Goal: Task Accomplishment & Management: Manage account settings

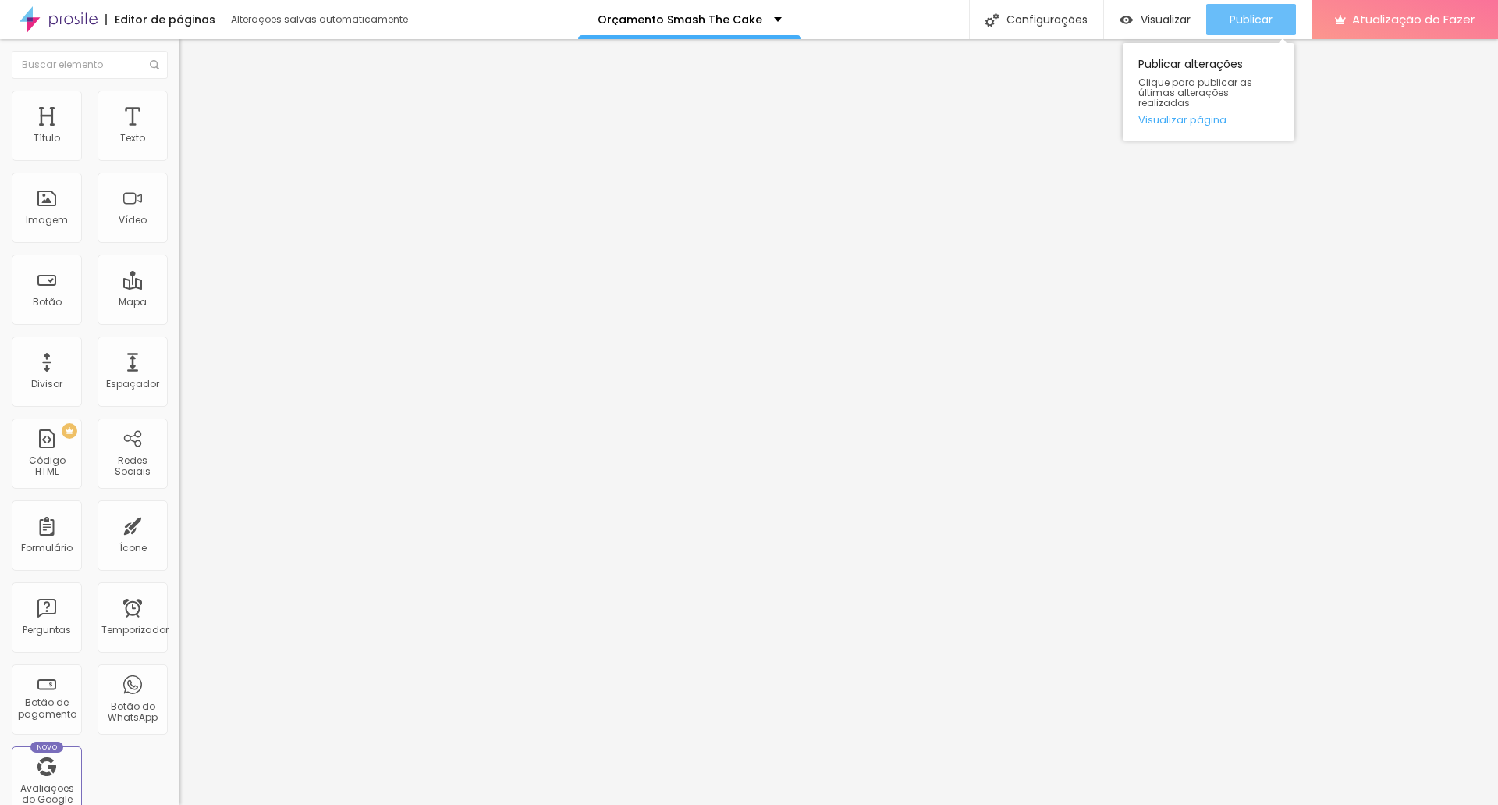
click at [1242, 22] on font "Publicar" at bounding box center [1251, 20] width 43 height 16
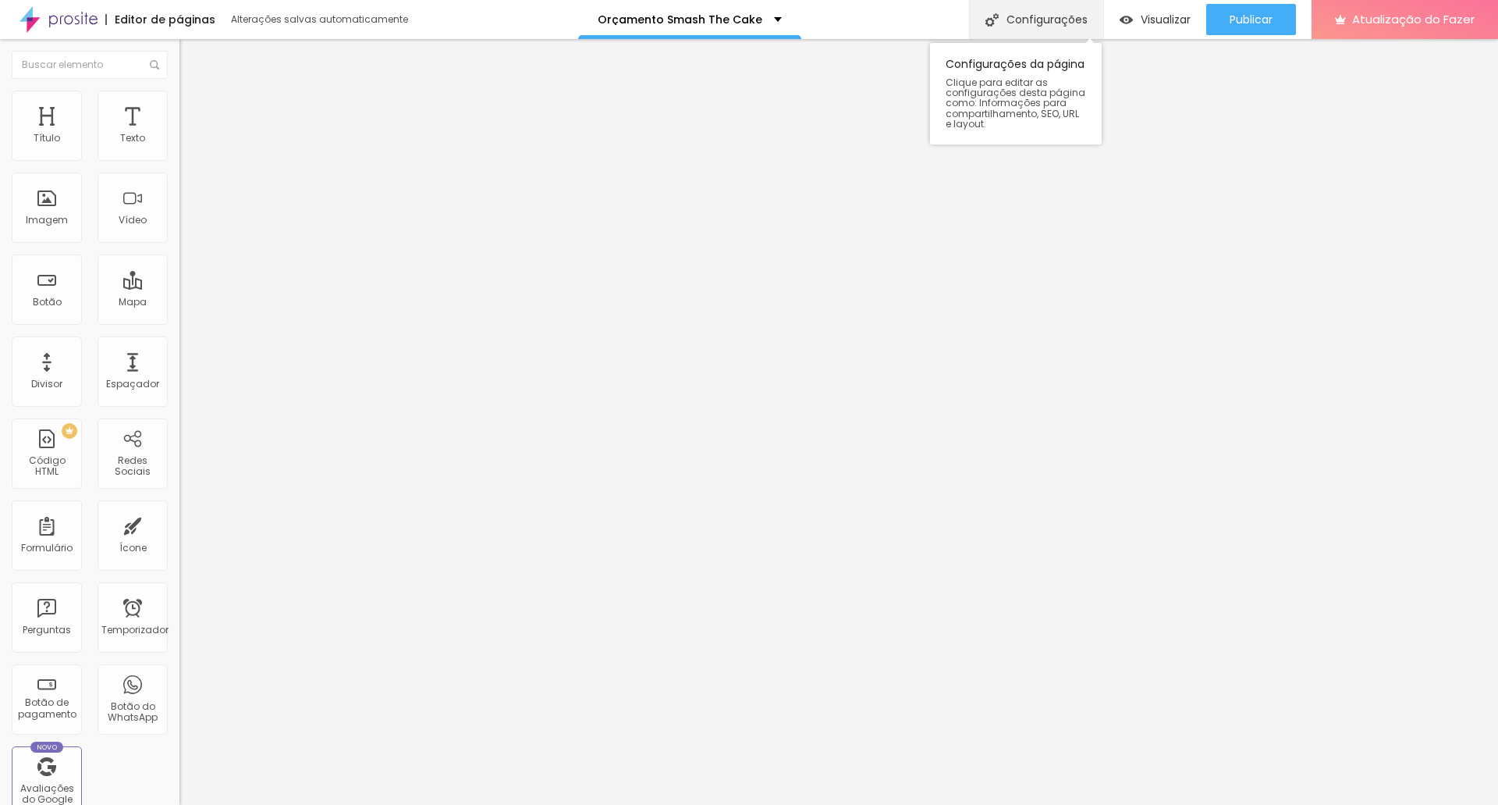
click at [1041, 15] on font "Configurações" at bounding box center [1047, 20] width 81 height 16
drag, startPoint x: 671, startPoint y: 517, endPoint x: 709, endPoint y: 519, distance: 37.5
type input "Orçamento Smash the Cake"
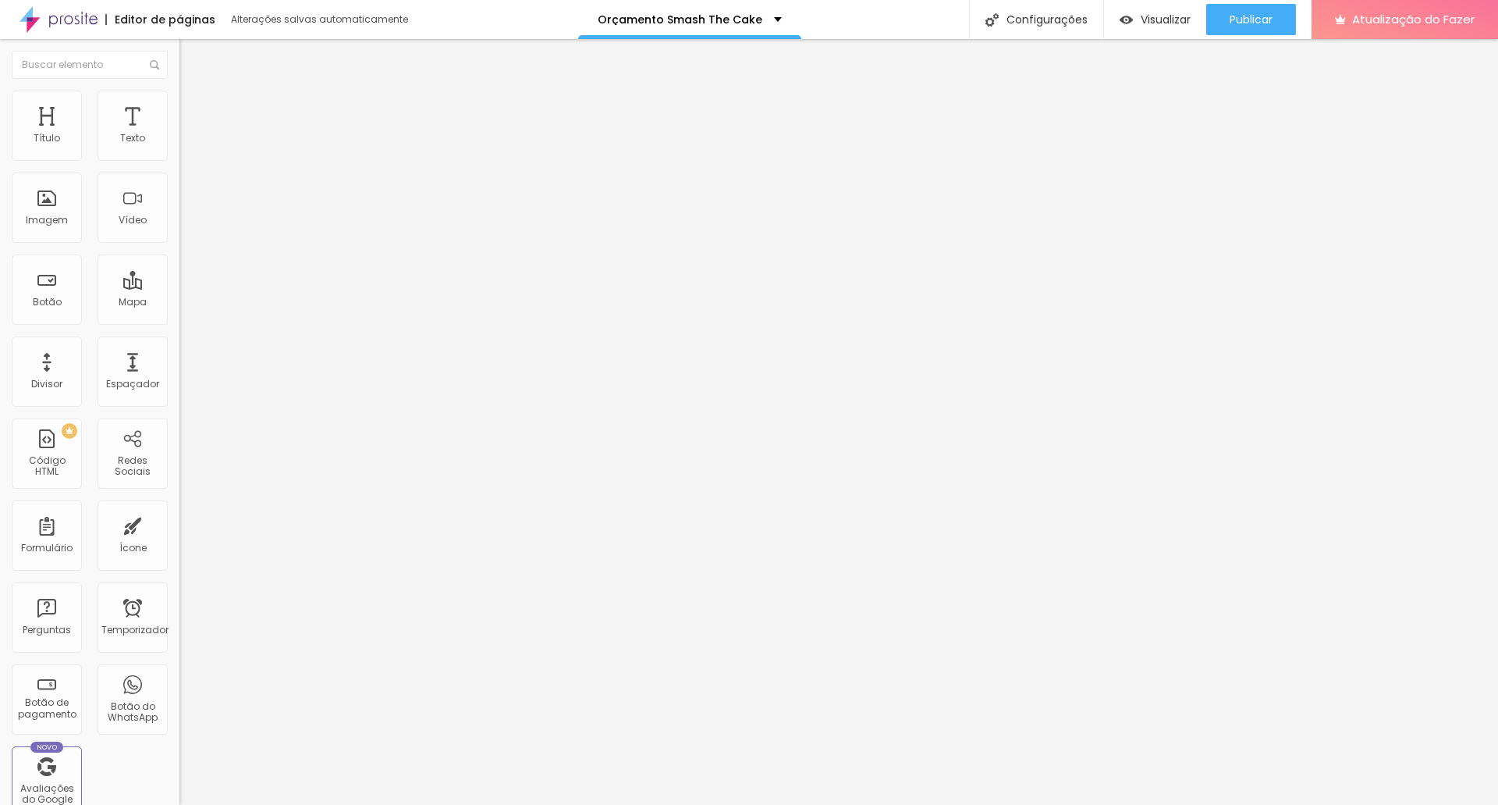
click at [1037, 804] on div at bounding box center [749, 821] width 1498 height 14
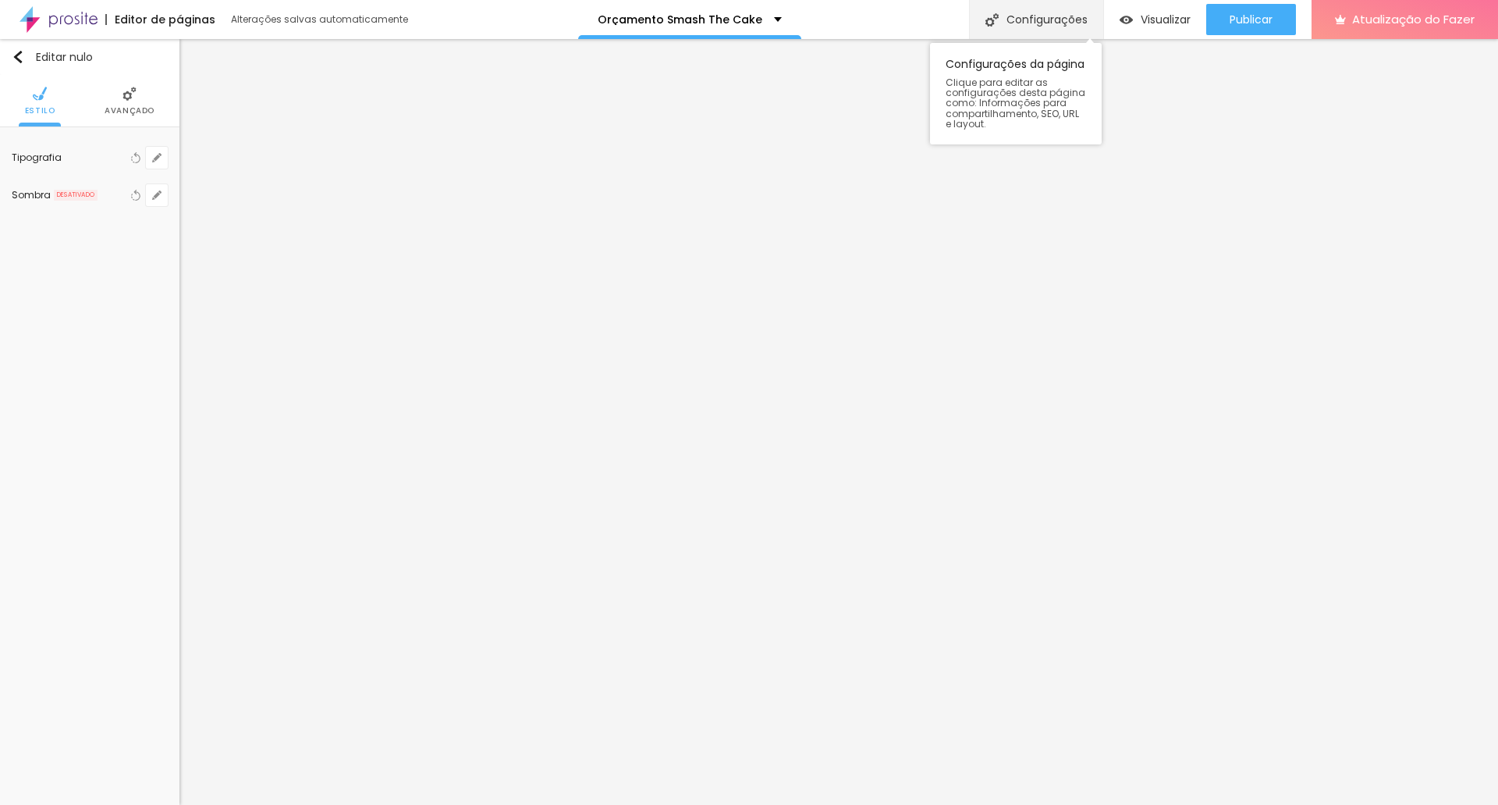
click at [1064, 18] on font "Configurações" at bounding box center [1047, 20] width 81 height 16
paste textarea "Viva a doçura e a diversão enquanto se lambuza de alegria e felicidade!"
paste textarea "O ensaio de Smash the Cake é uma experiência única e encantadora, especialmente…"
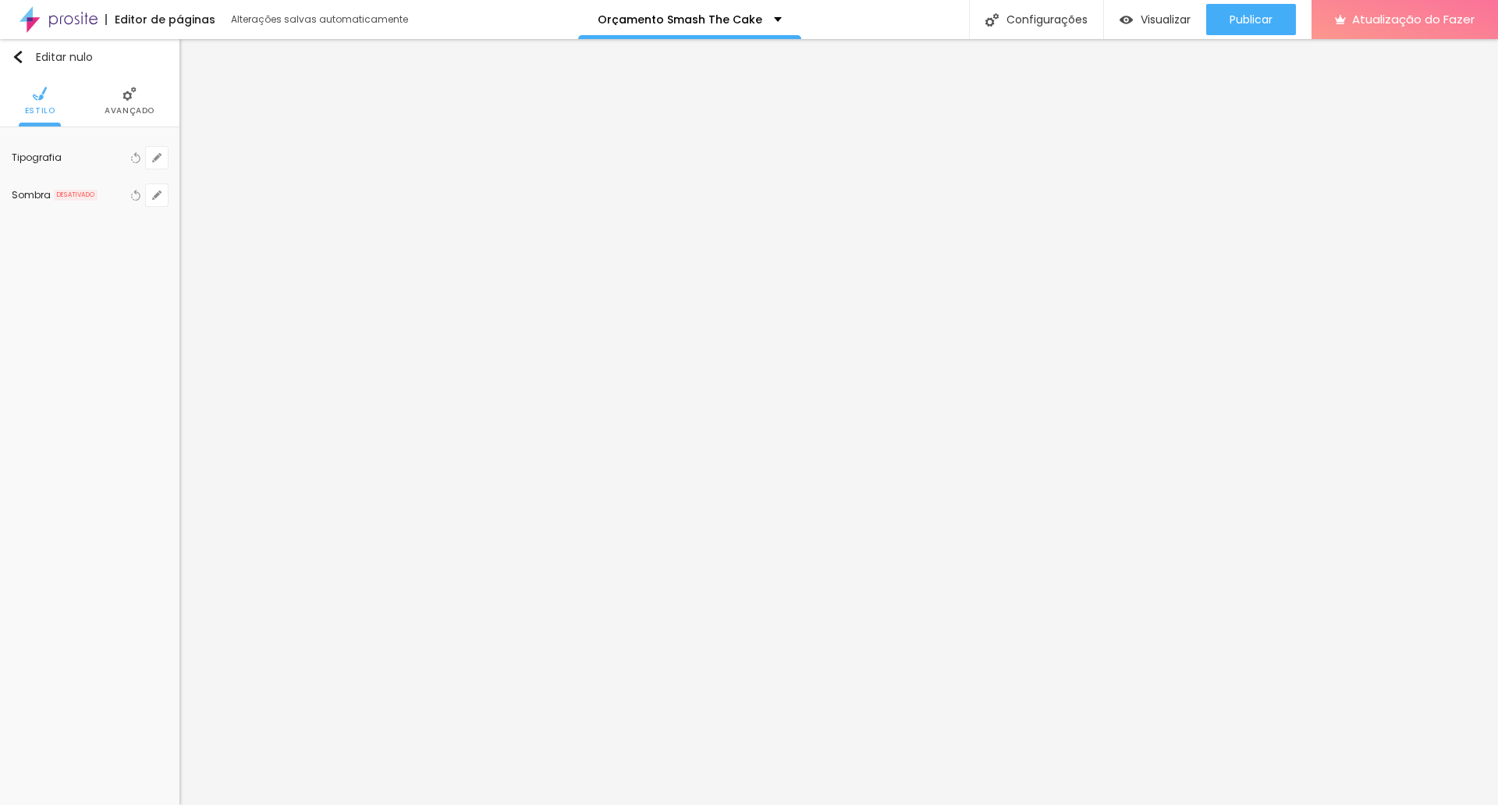
drag, startPoint x: 986, startPoint y: 642, endPoint x: 567, endPoint y: 556, distance: 426.9
type textarea "Viva a doçura e a diversão enquanto se lambuza de alegria e felicidade! O ensai…"
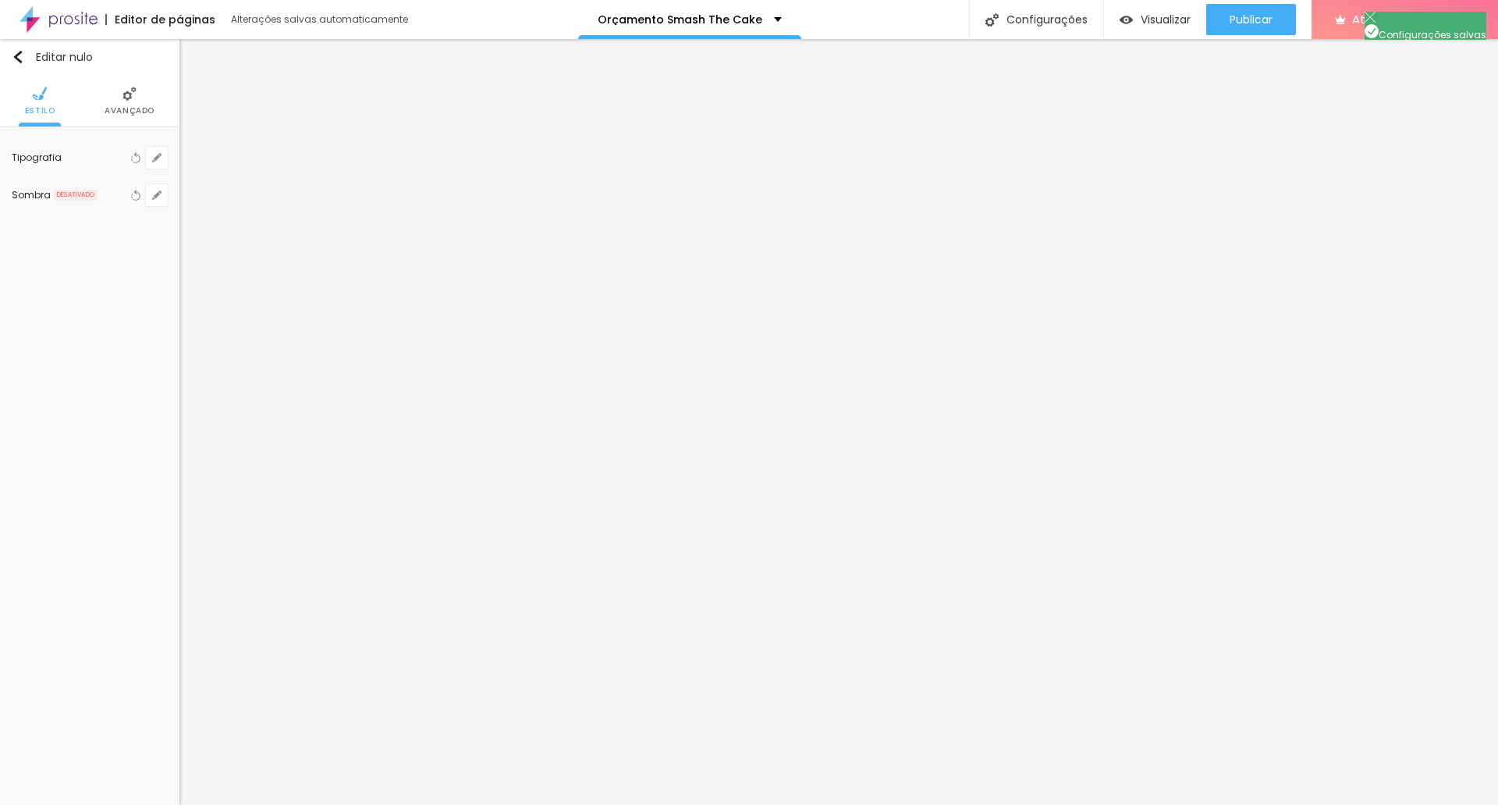
paste textarea "Viva a doçura e a diversão enquanto se lambuza de alegria e felicidade! O ensai…"
type textarea "Viva a doçura e a diversão enquanto se lambuza de alegria e felicidade! O ensai…"
drag, startPoint x: 697, startPoint y: 423, endPoint x: 670, endPoint y: 423, distance: 26.5
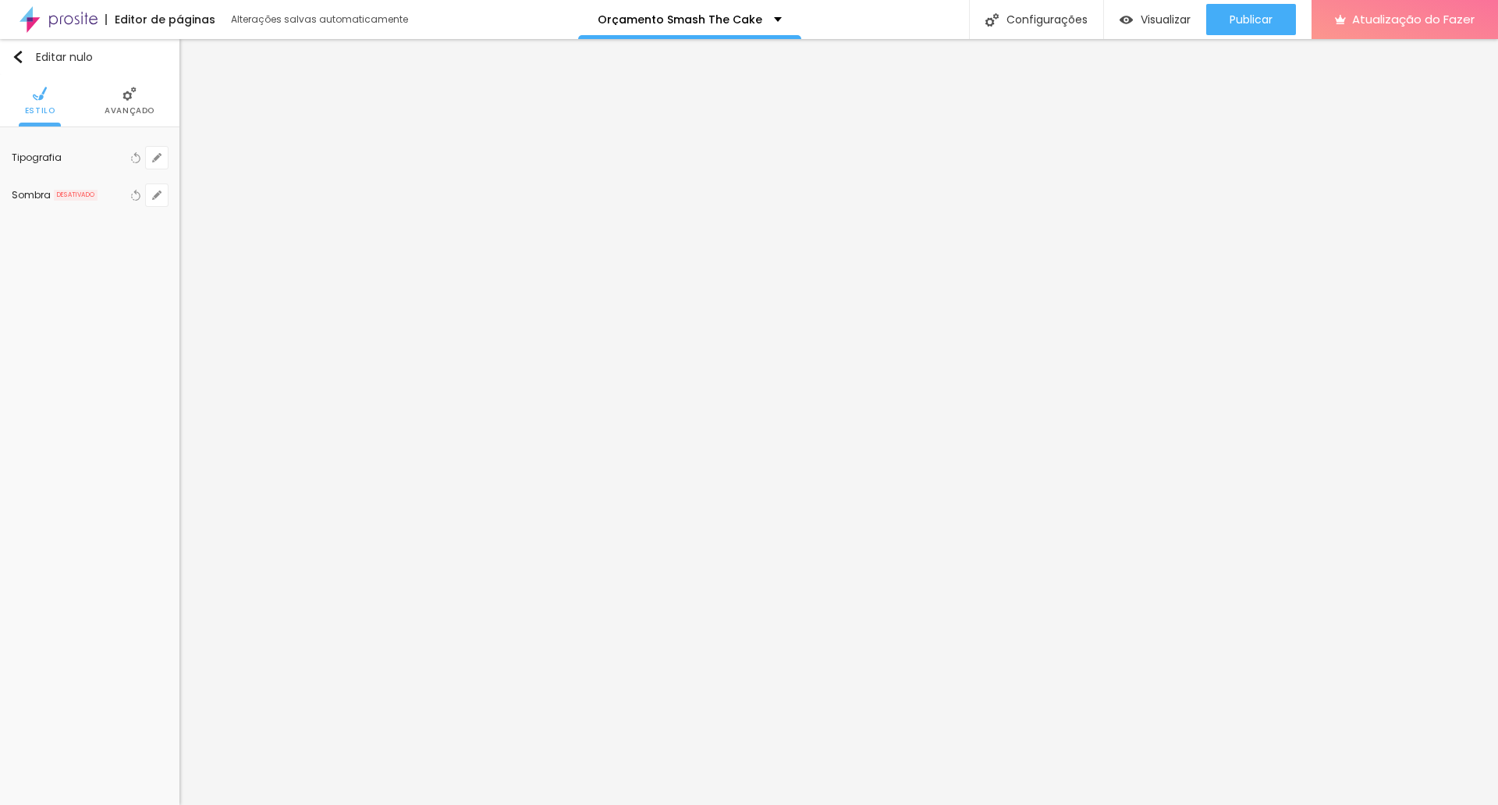
type input "Orçamento Smash the Cake | Vivere Fotografia e Filme"
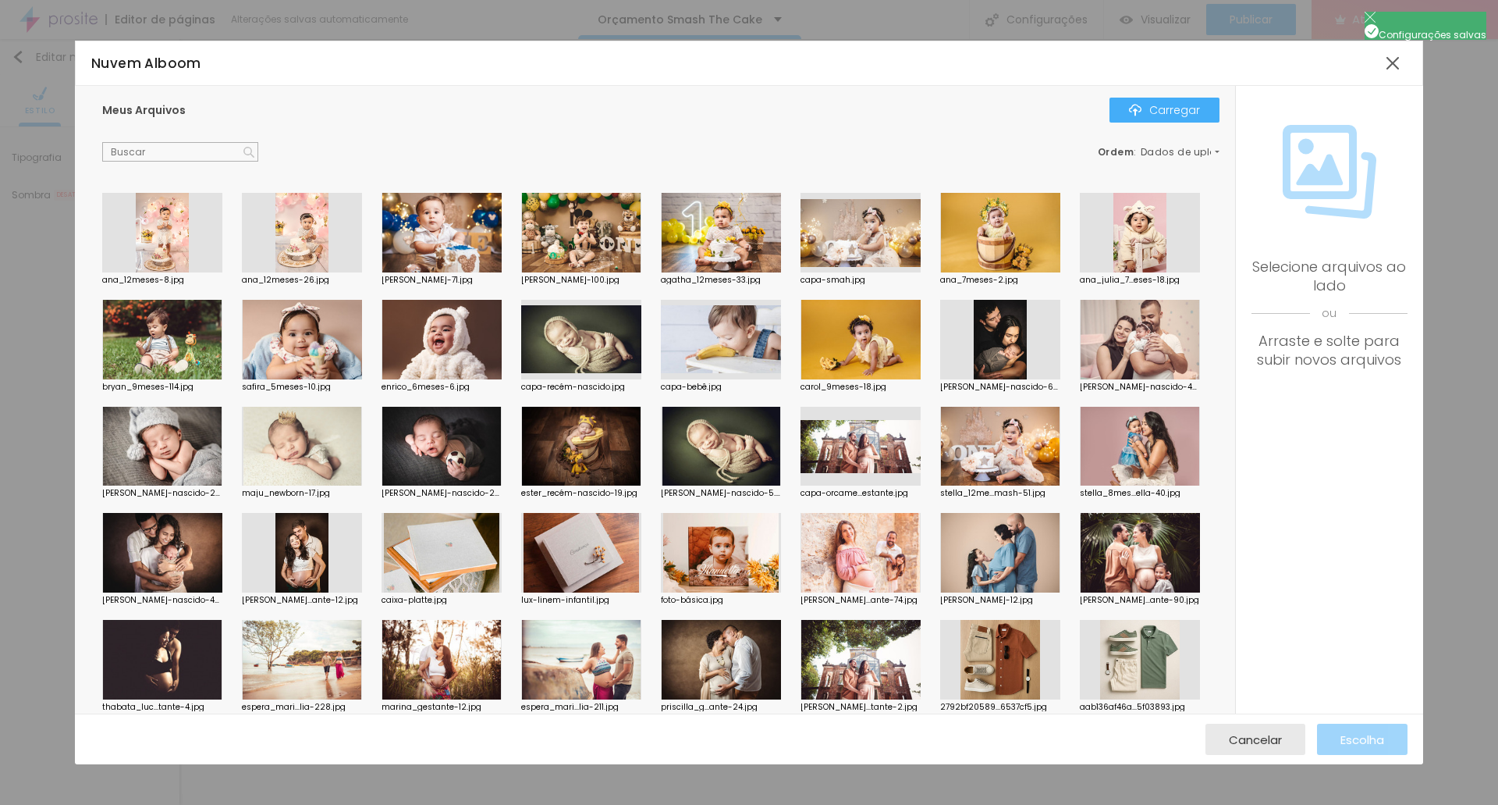
click at [877, 240] on div at bounding box center [861, 233] width 120 height 80
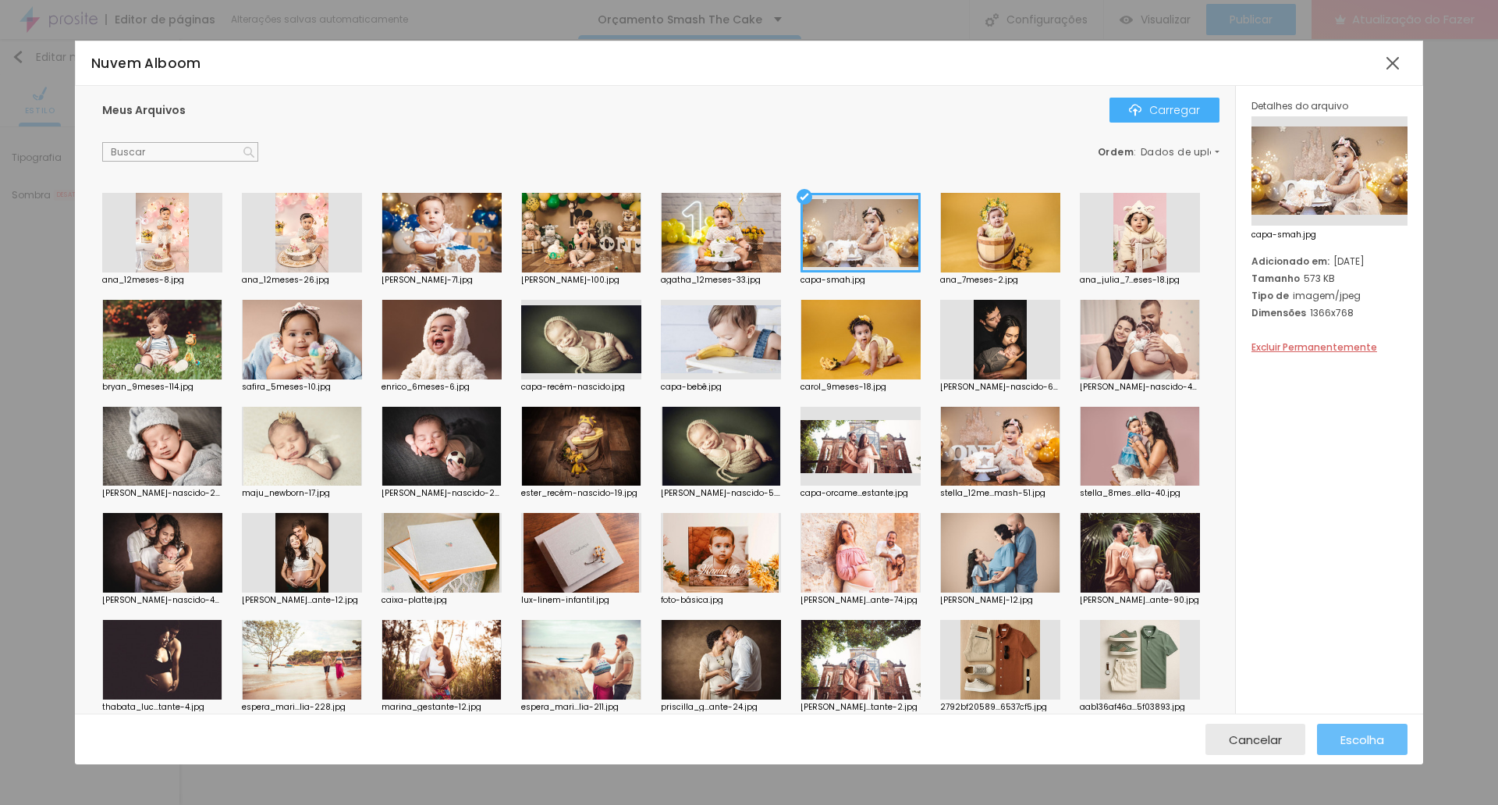
click at [1356, 748] on div "Escolha" at bounding box center [1363, 738] width 44 height 31
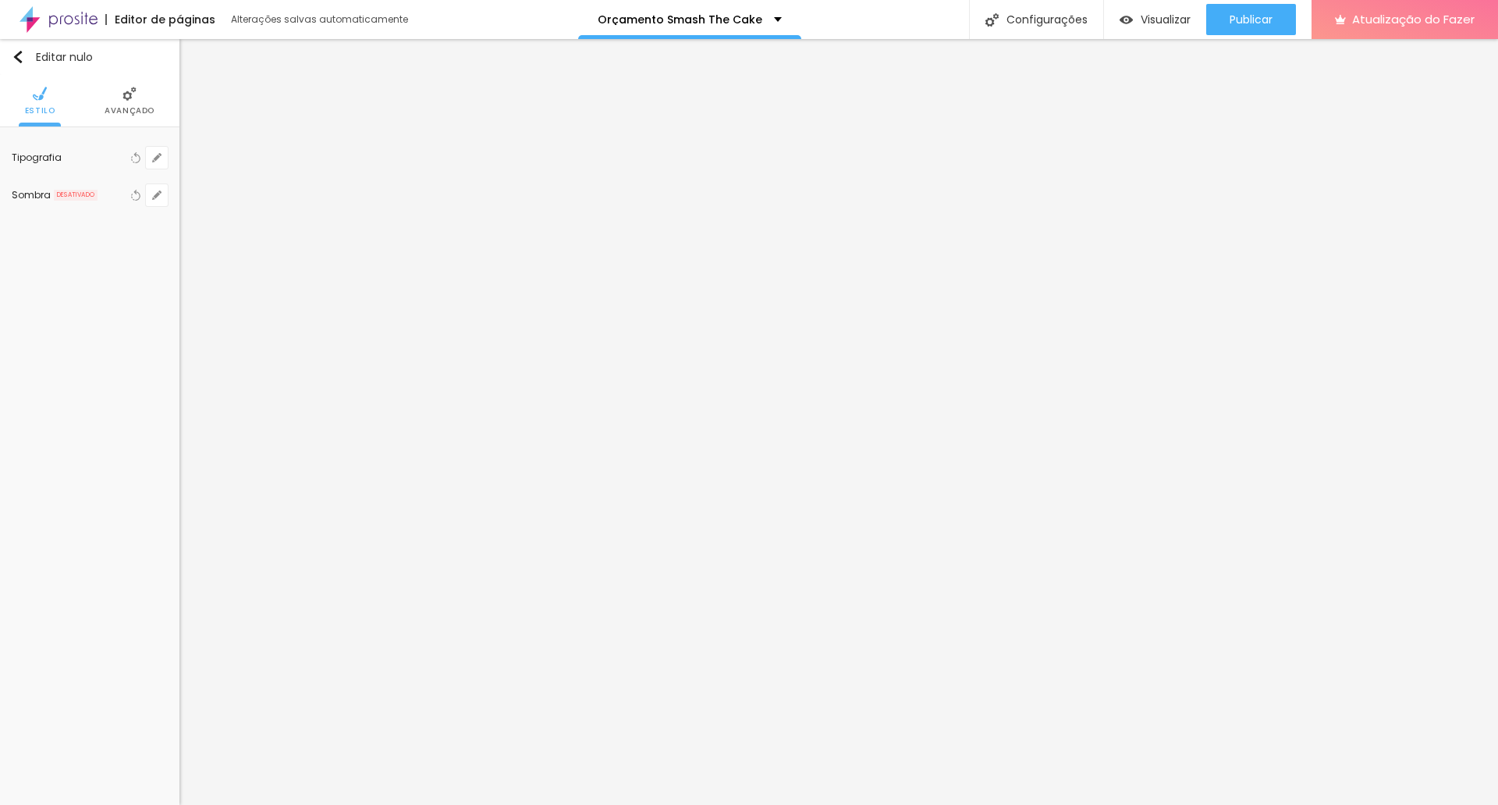
click at [1032, 804] on div at bounding box center [749, 821] width 1498 height 14
click at [1274, 16] on button "Publicar" at bounding box center [1252, 19] width 90 height 31
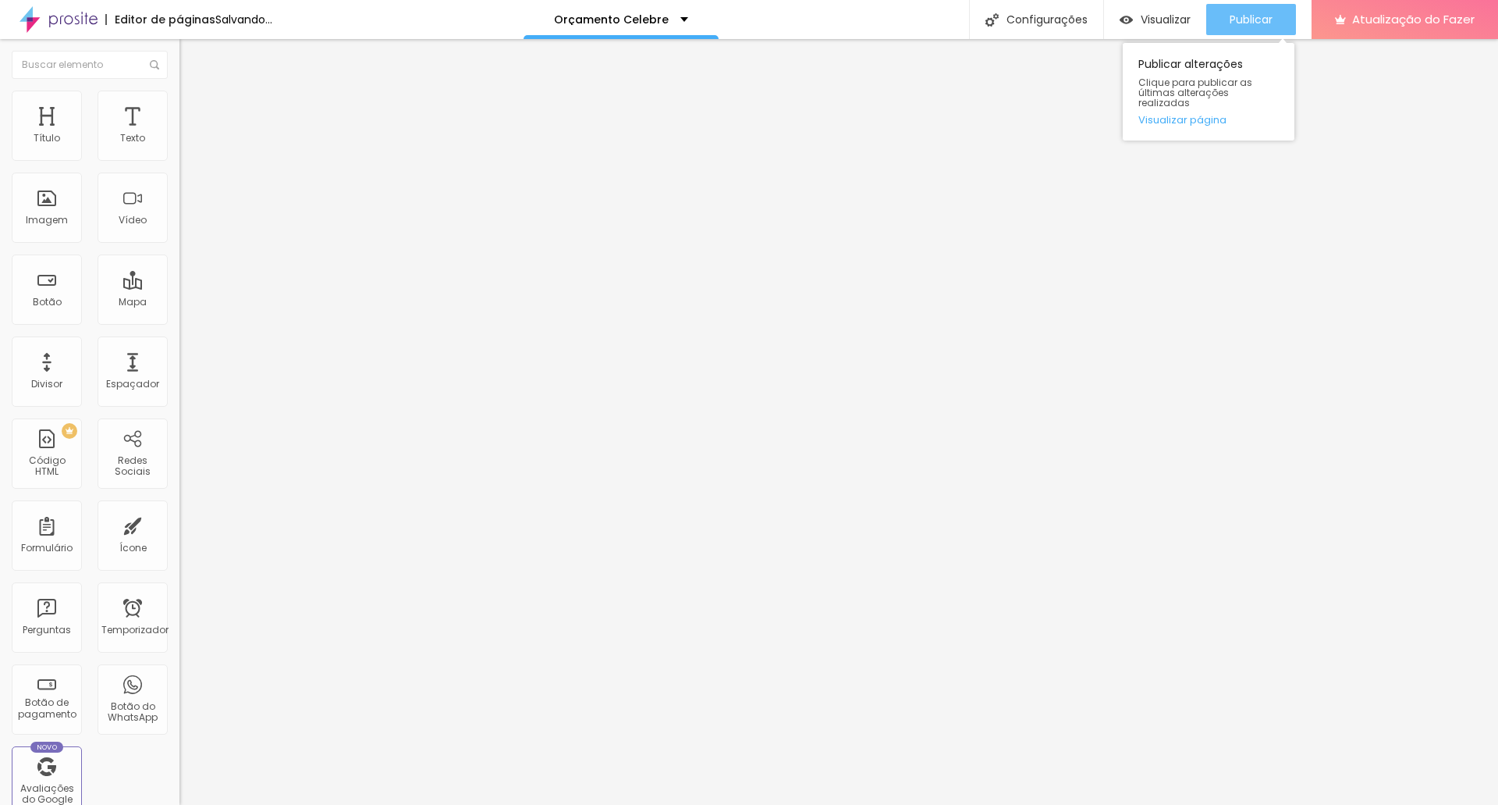
click at [1244, 9] on div "Publicar" at bounding box center [1251, 19] width 43 height 31
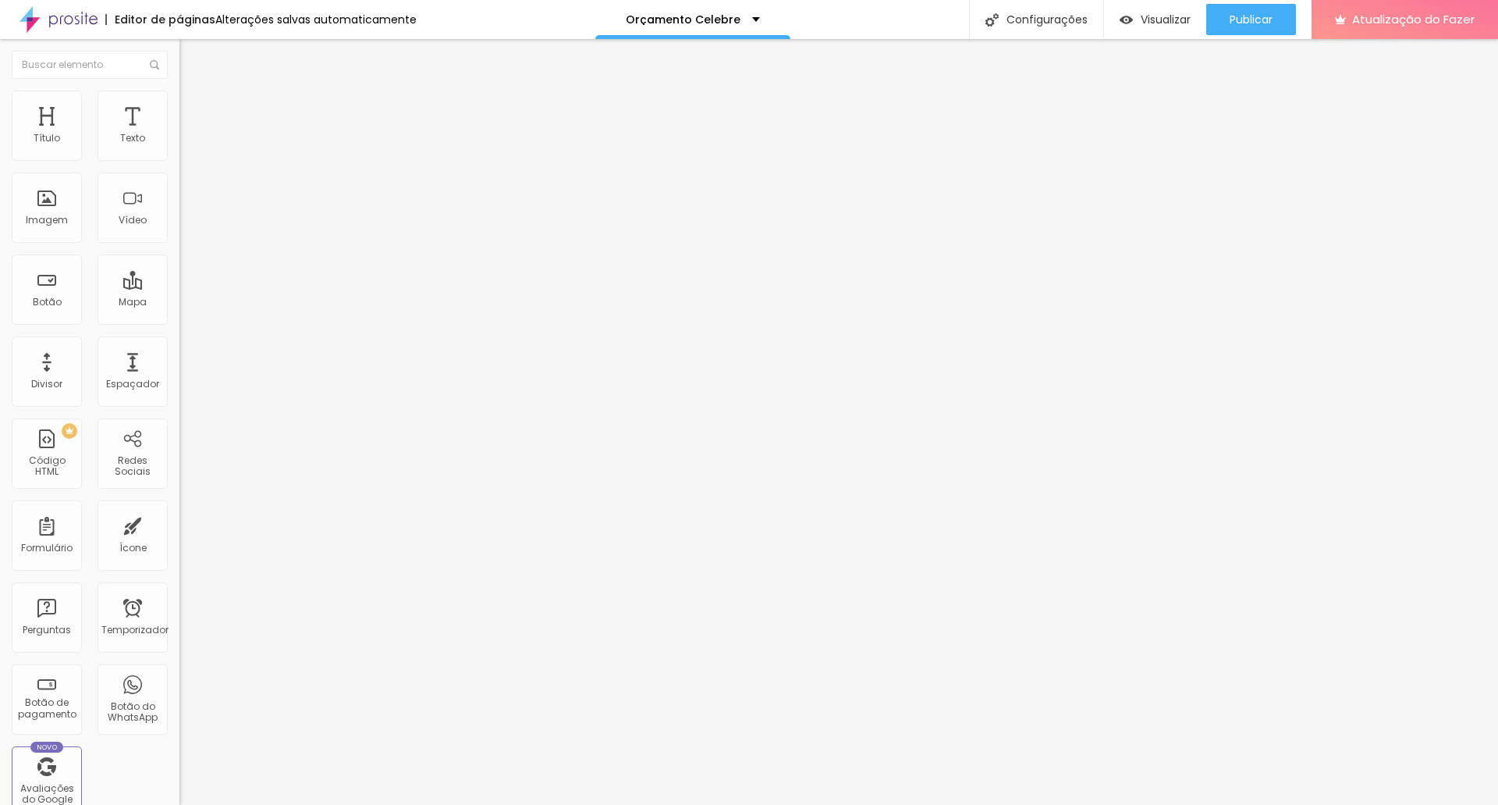
click at [180, 97] on img at bounding box center [187, 98] width 14 height 14
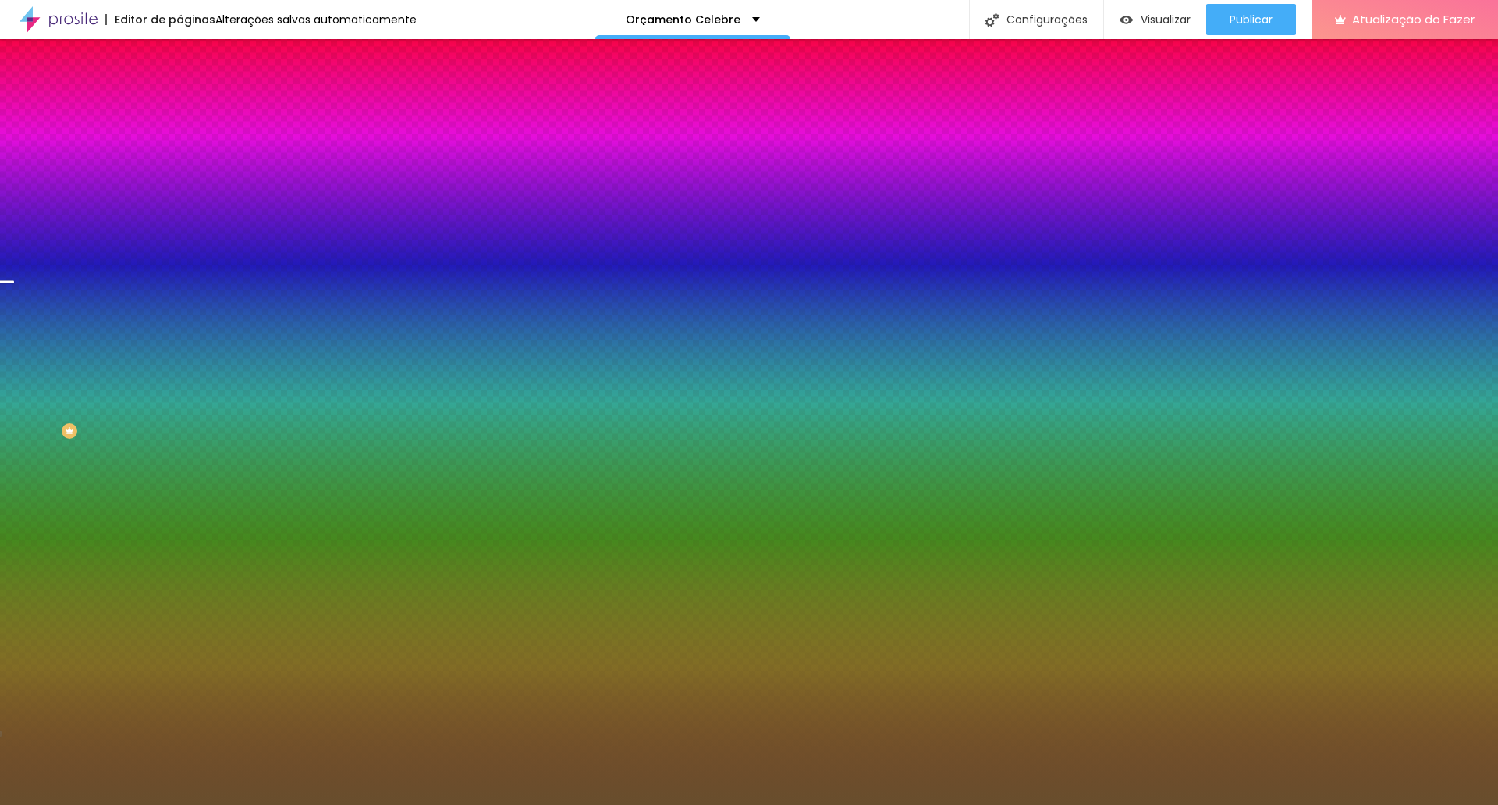
click at [189, 144] on font "Trocar imagem" at bounding box center [227, 136] width 76 height 13
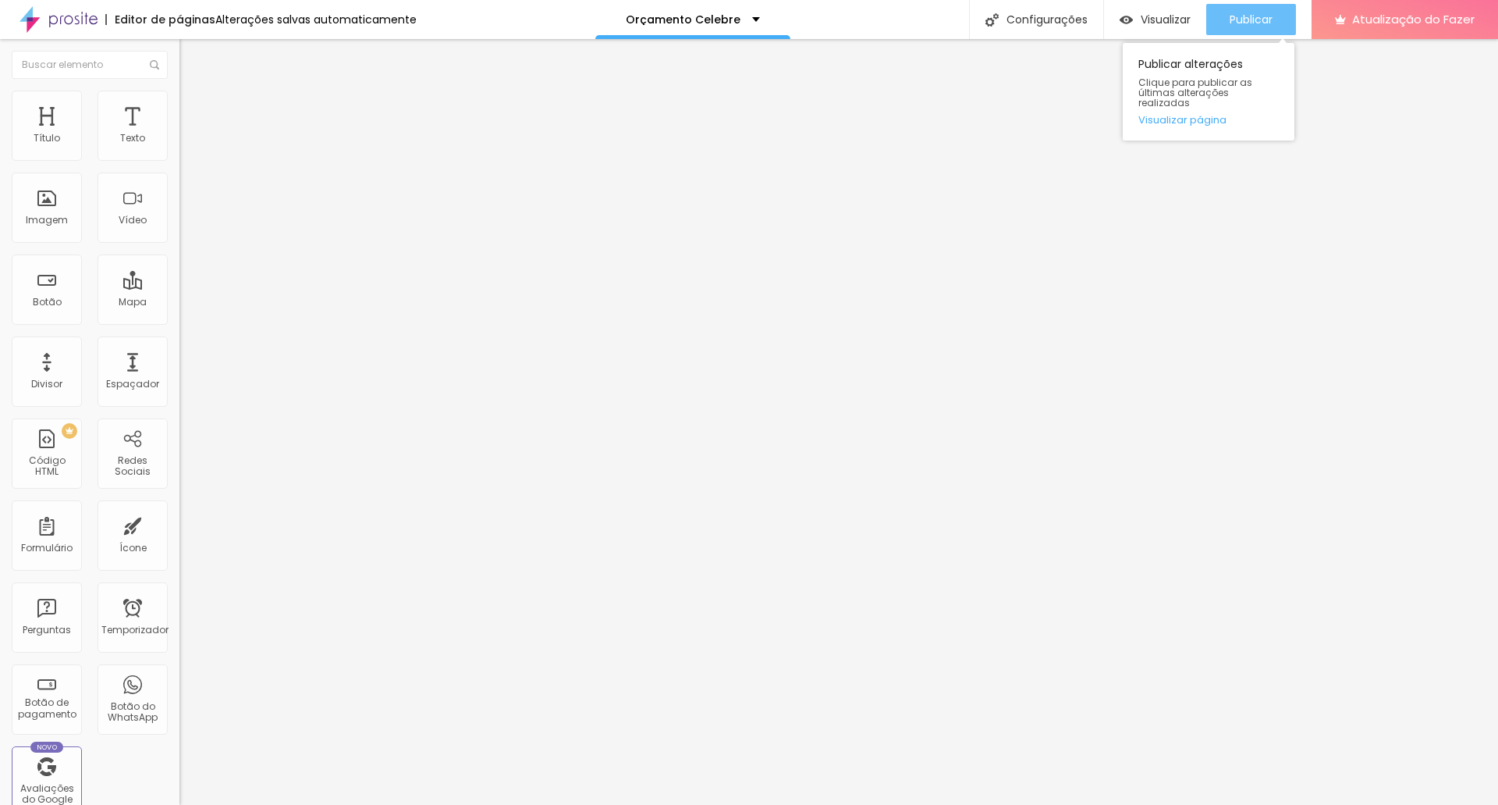
click at [1271, 19] on font "Publicar" at bounding box center [1251, 20] width 43 height 16
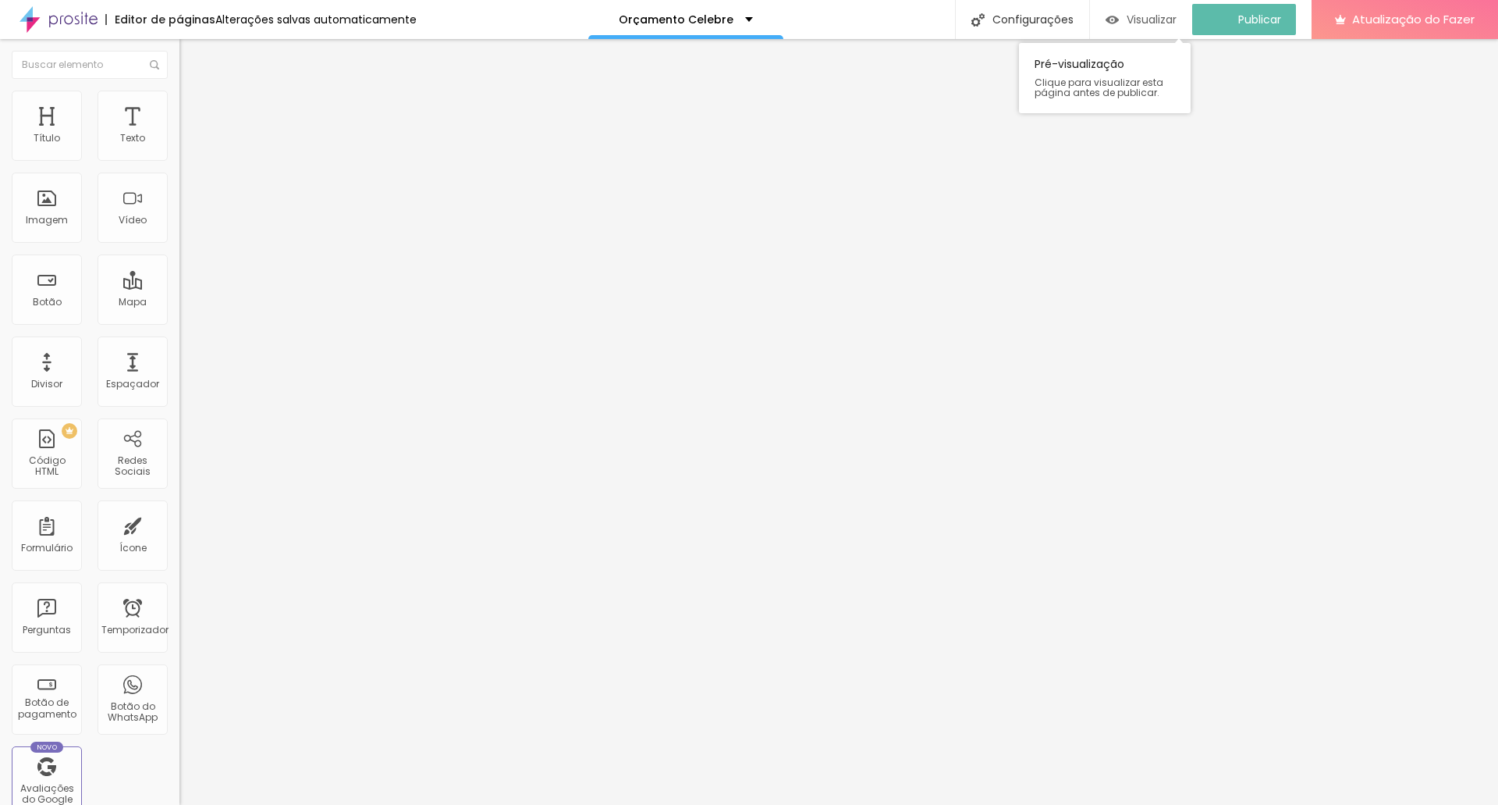
click at [1175, 17] on font "Visualizar" at bounding box center [1152, 20] width 50 height 16
click at [180, 102] on li "Estilo" at bounding box center [270, 99] width 180 height 16
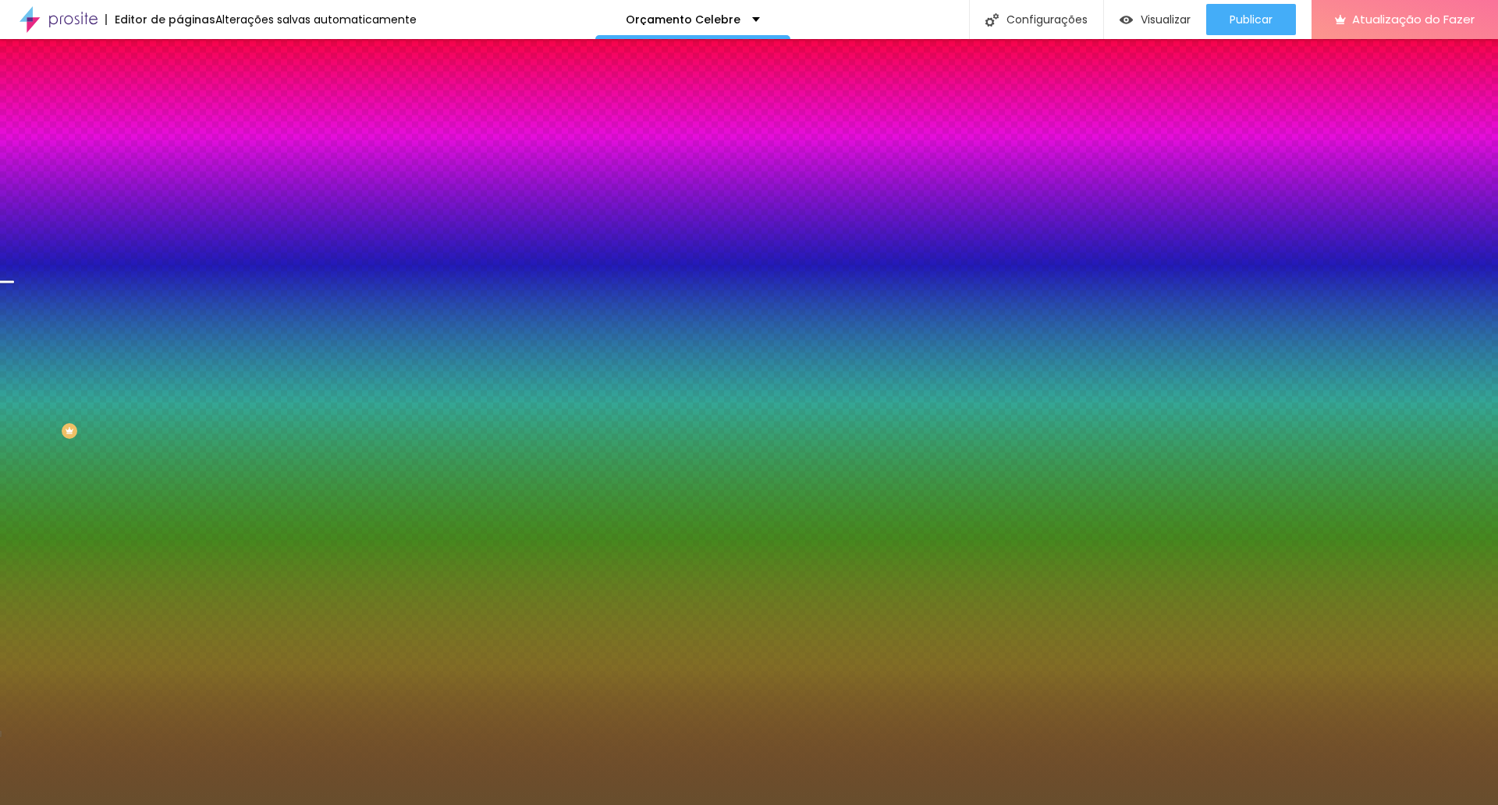
click at [189, 144] on font "Trocar imagem" at bounding box center [227, 136] width 76 height 13
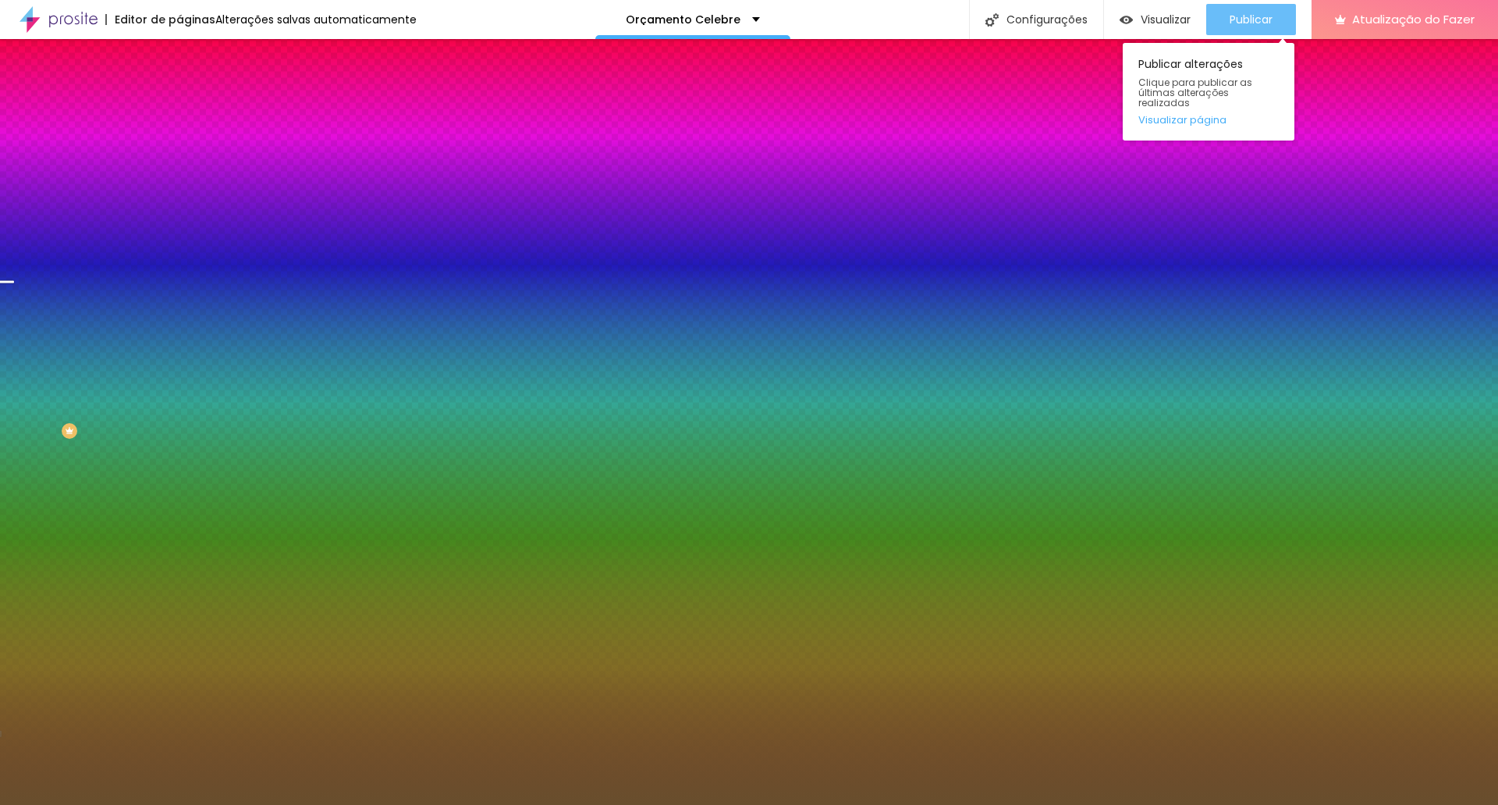
click at [1271, 20] on font "Publicar" at bounding box center [1251, 20] width 43 height 16
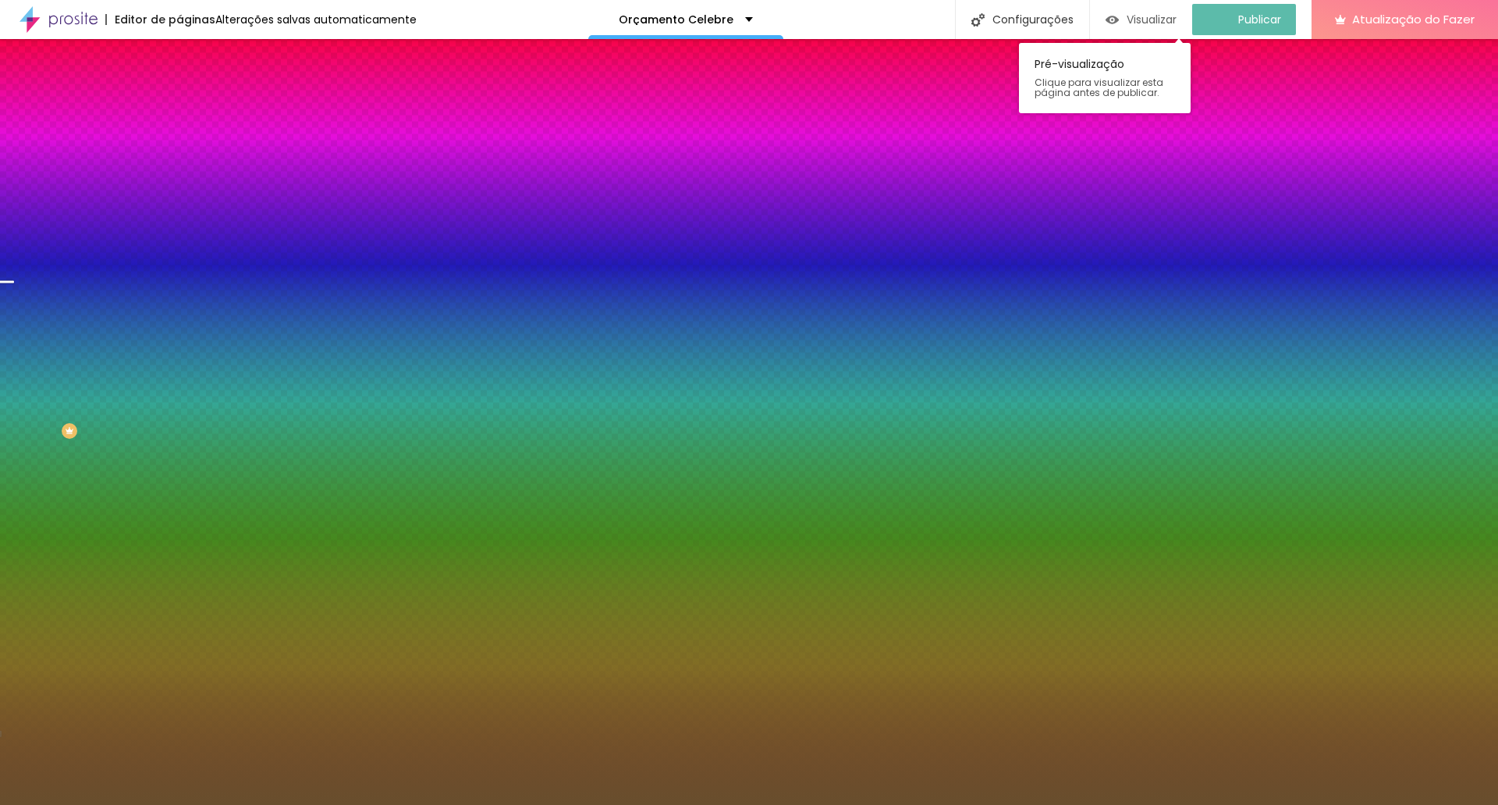
click at [1168, 18] on font "Visualizar" at bounding box center [1152, 20] width 50 height 16
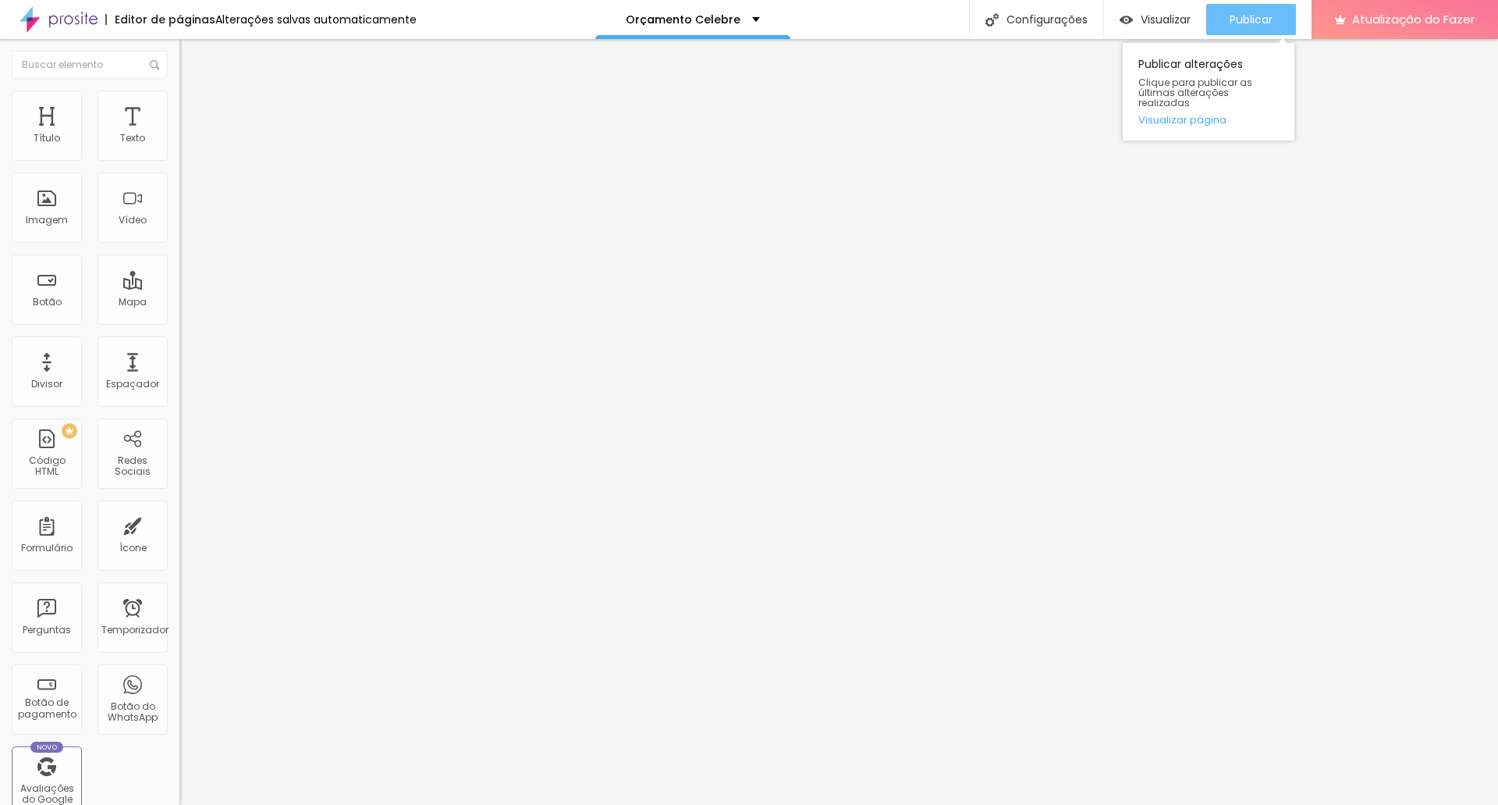
click at [1253, 21] on font "Publicar" at bounding box center [1251, 20] width 43 height 16
click at [1258, 17] on font "Publicar" at bounding box center [1251, 20] width 43 height 16
click at [1256, 18] on font "Publicar" at bounding box center [1251, 20] width 43 height 16
click at [189, 134] on font "Trocar imagem" at bounding box center [227, 127] width 76 height 13
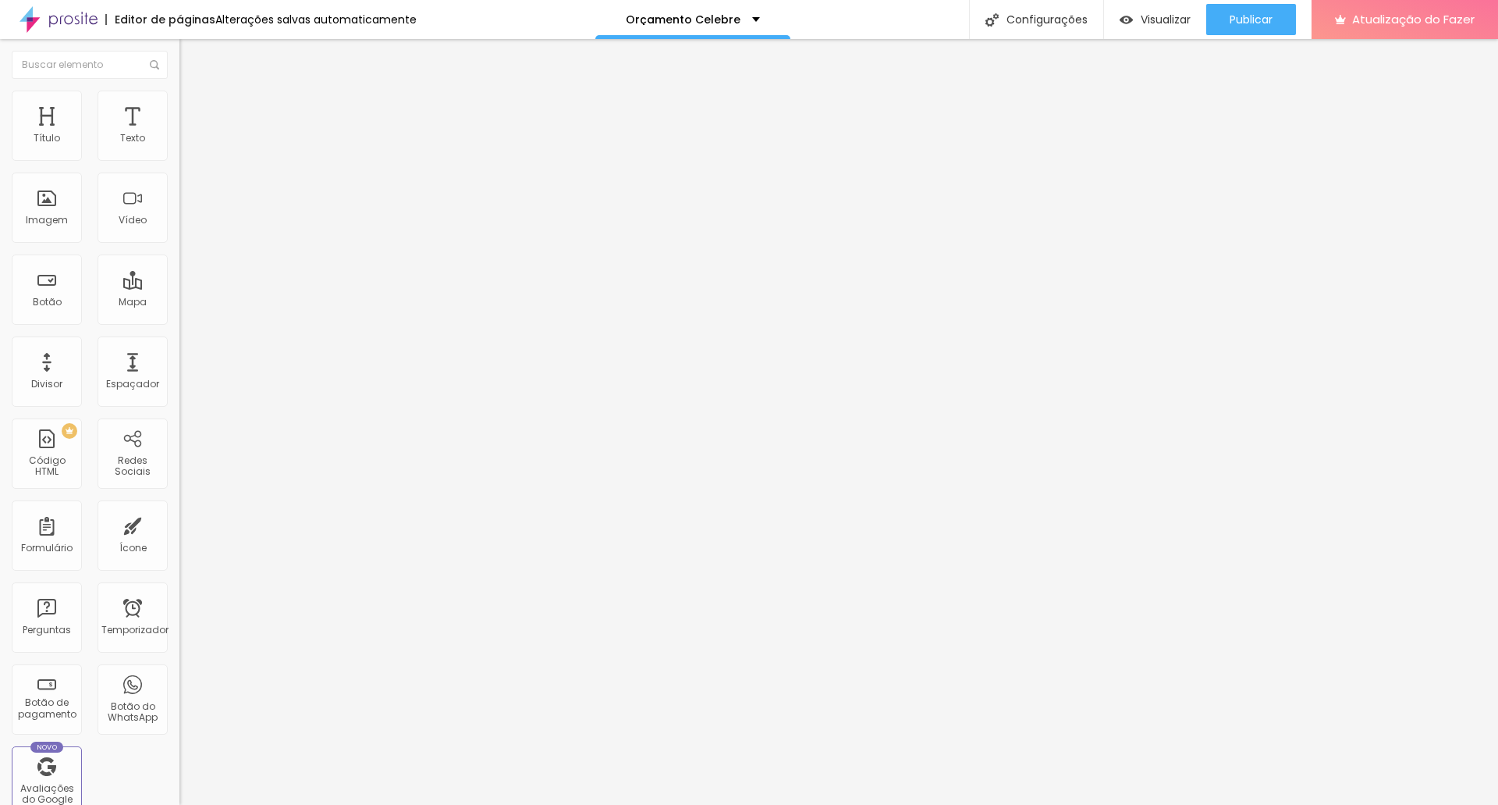
click at [189, 134] on font "Trocar imagem" at bounding box center [227, 127] width 76 height 13
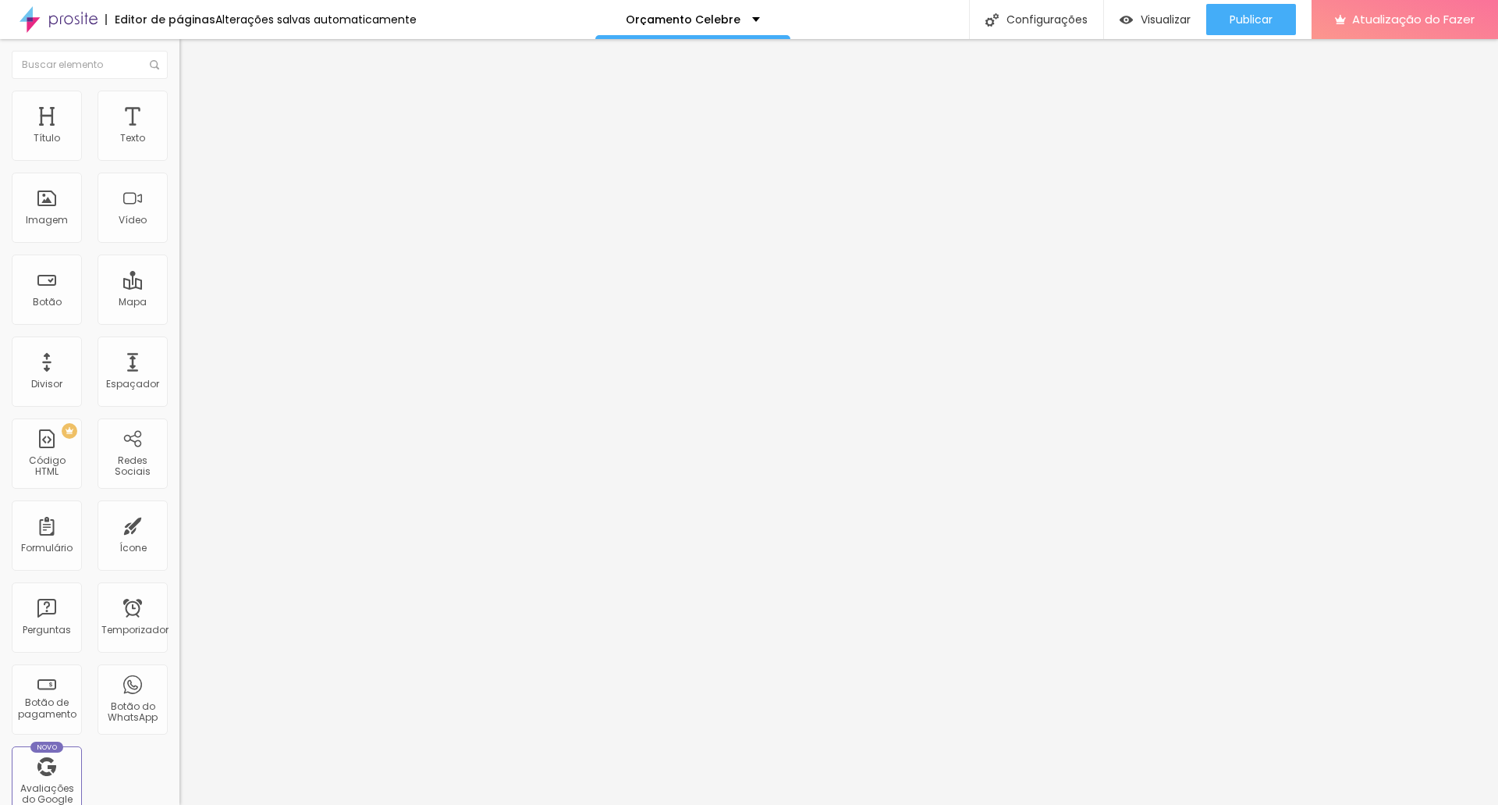
click at [189, 134] on font "Trocar imagem" at bounding box center [227, 127] width 76 height 13
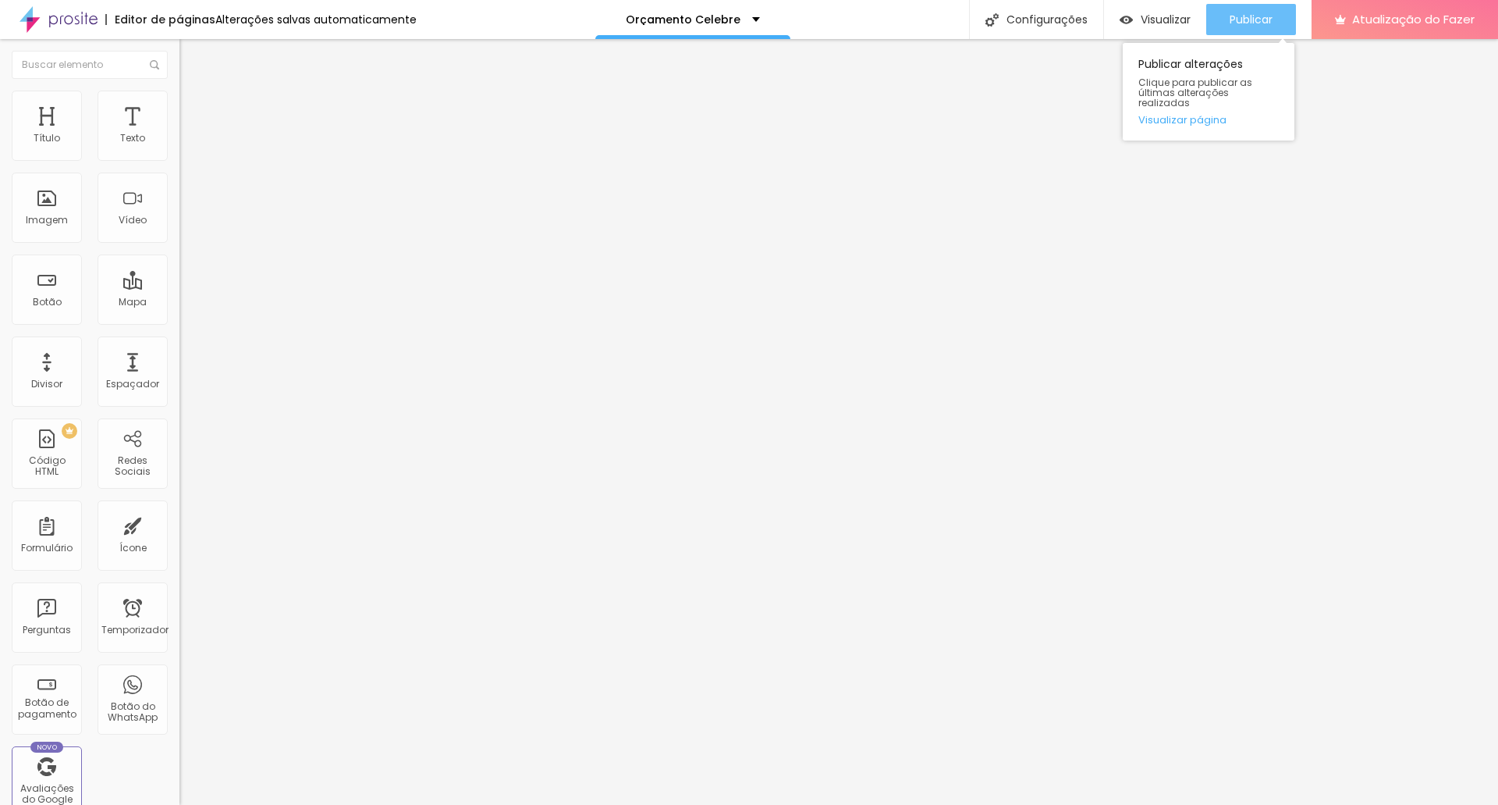
click at [1269, 20] on font "Publicar" at bounding box center [1251, 20] width 43 height 16
click at [189, 134] on font "Trocar imagem" at bounding box center [227, 127] width 76 height 13
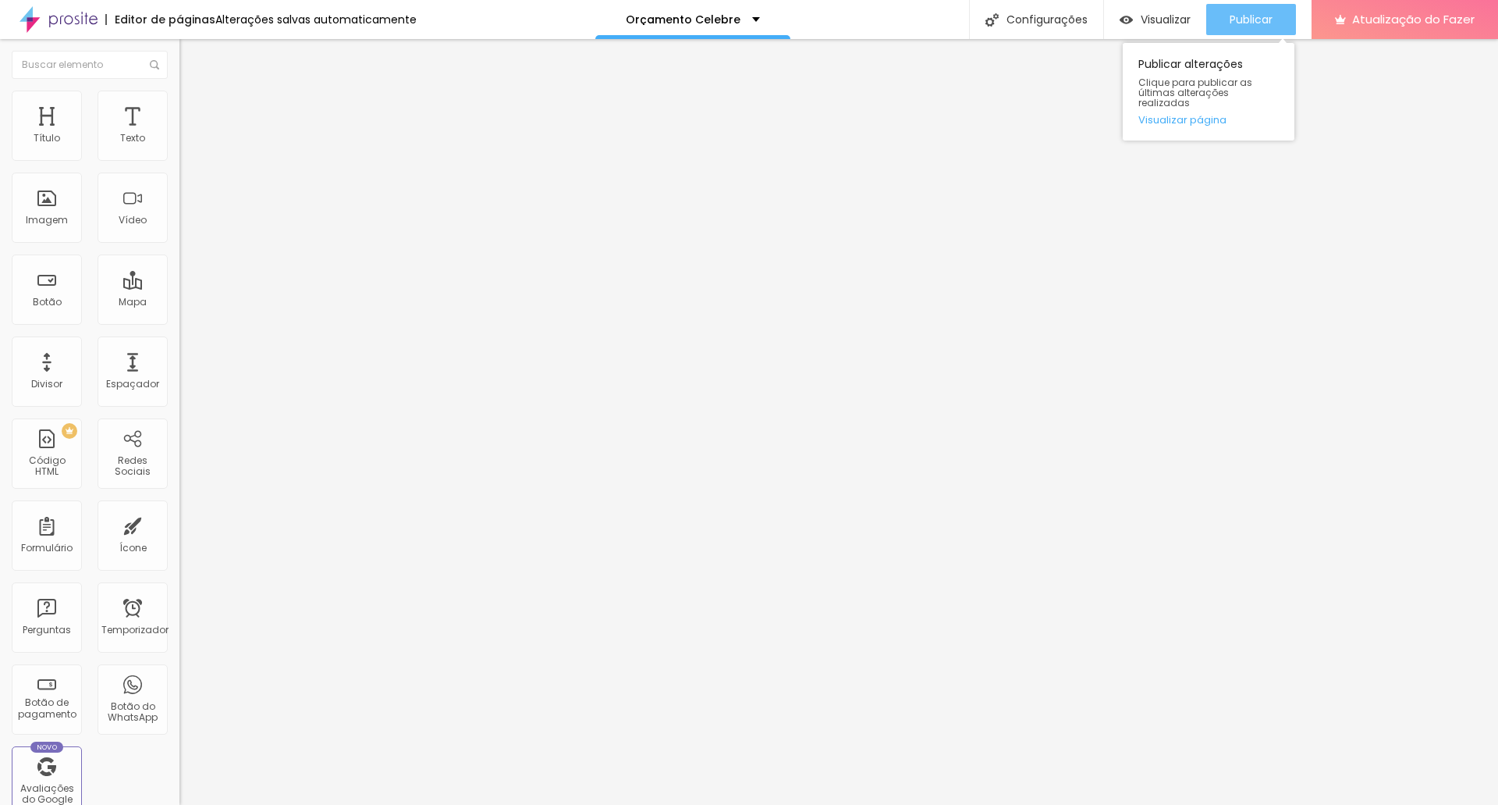
click at [1264, 22] on font "Publicar" at bounding box center [1251, 20] width 43 height 16
click at [180, 99] on img at bounding box center [187, 98] width 14 height 14
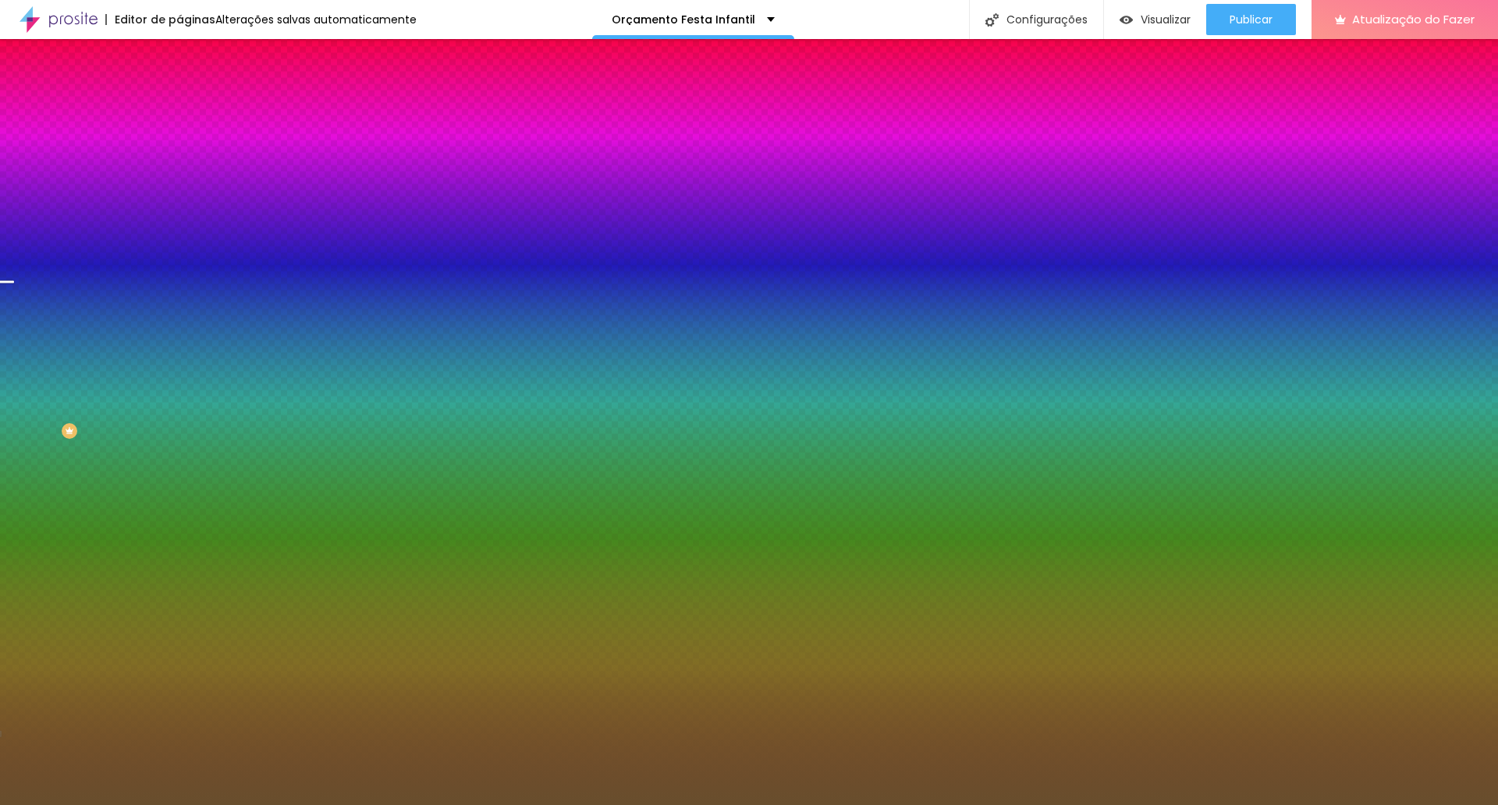
click at [189, 144] on font "Trocar imagem" at bounding box center [227, 136] width 76 height 13
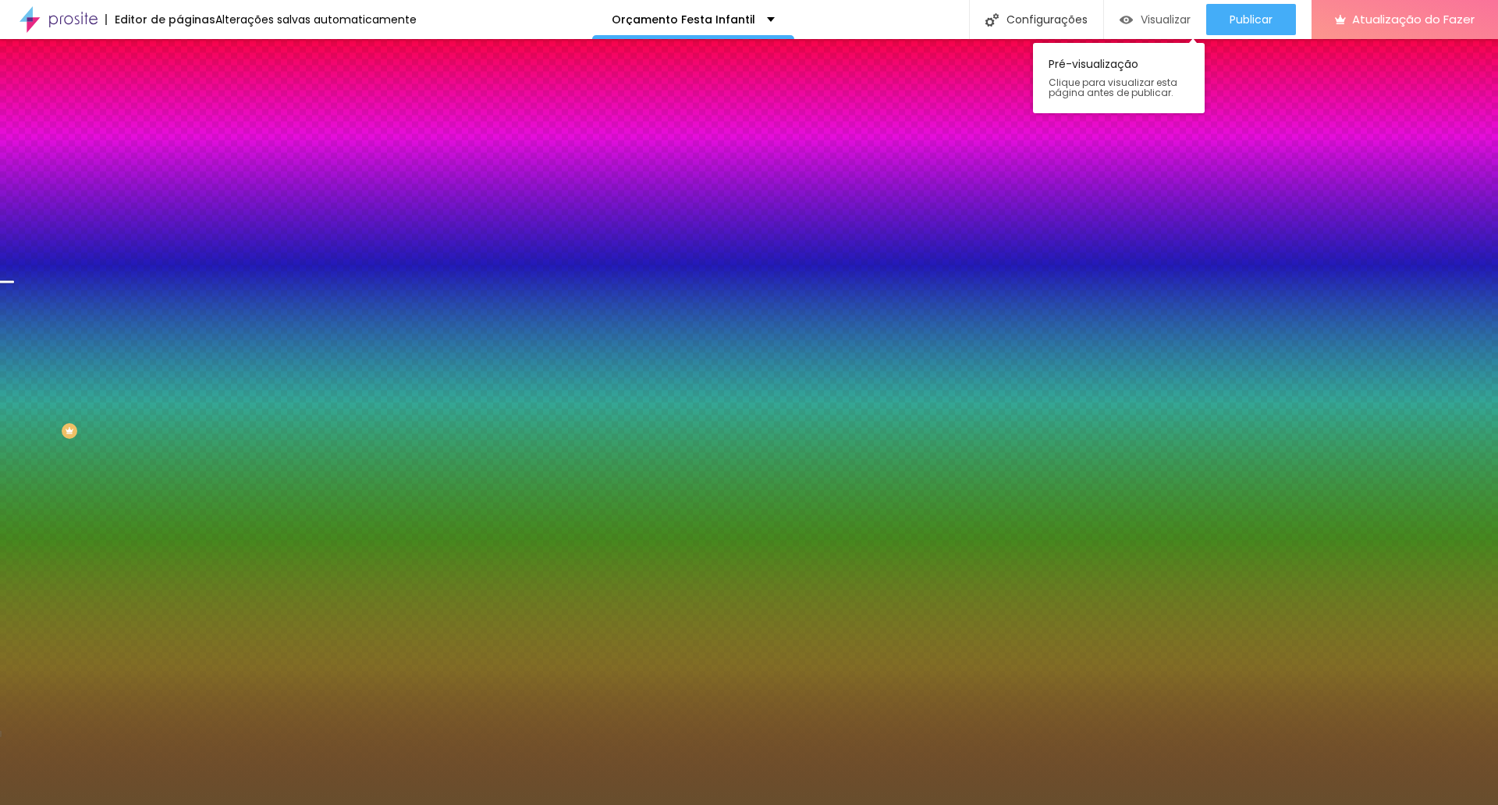
click at [1175, 16] on font "Visualizar" at bounding box center [1166, 20] width 50 height 16
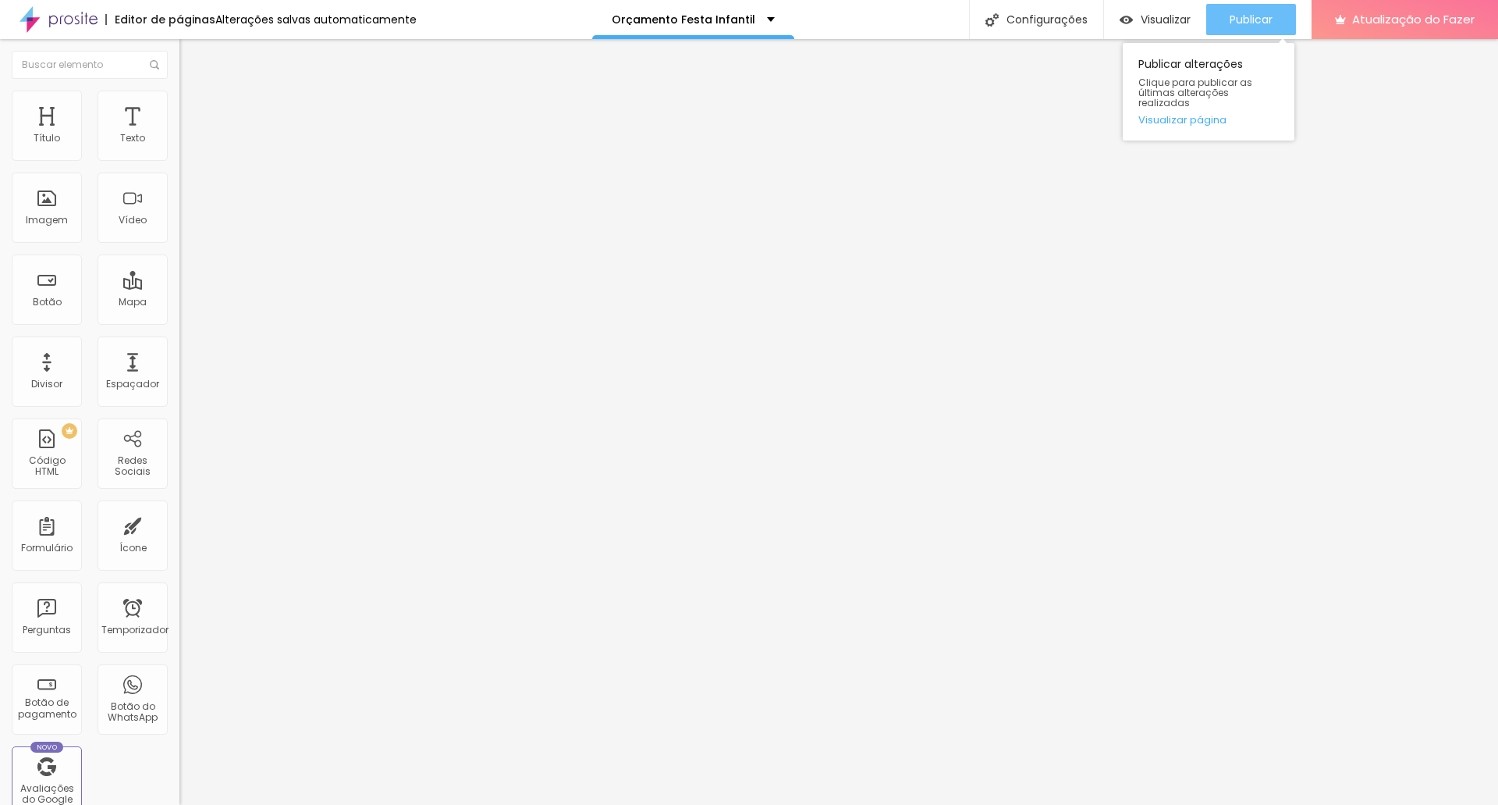
click at [1262, 20] on font "Publicar" at bounding box center [1251, 20] width 43 height 16
click at [1119, 16] on img "button" at bounding box center [1112, 19] width 13 height 13
click at [180, 101] on img at bounding box center [187, 98] width 14 height 14
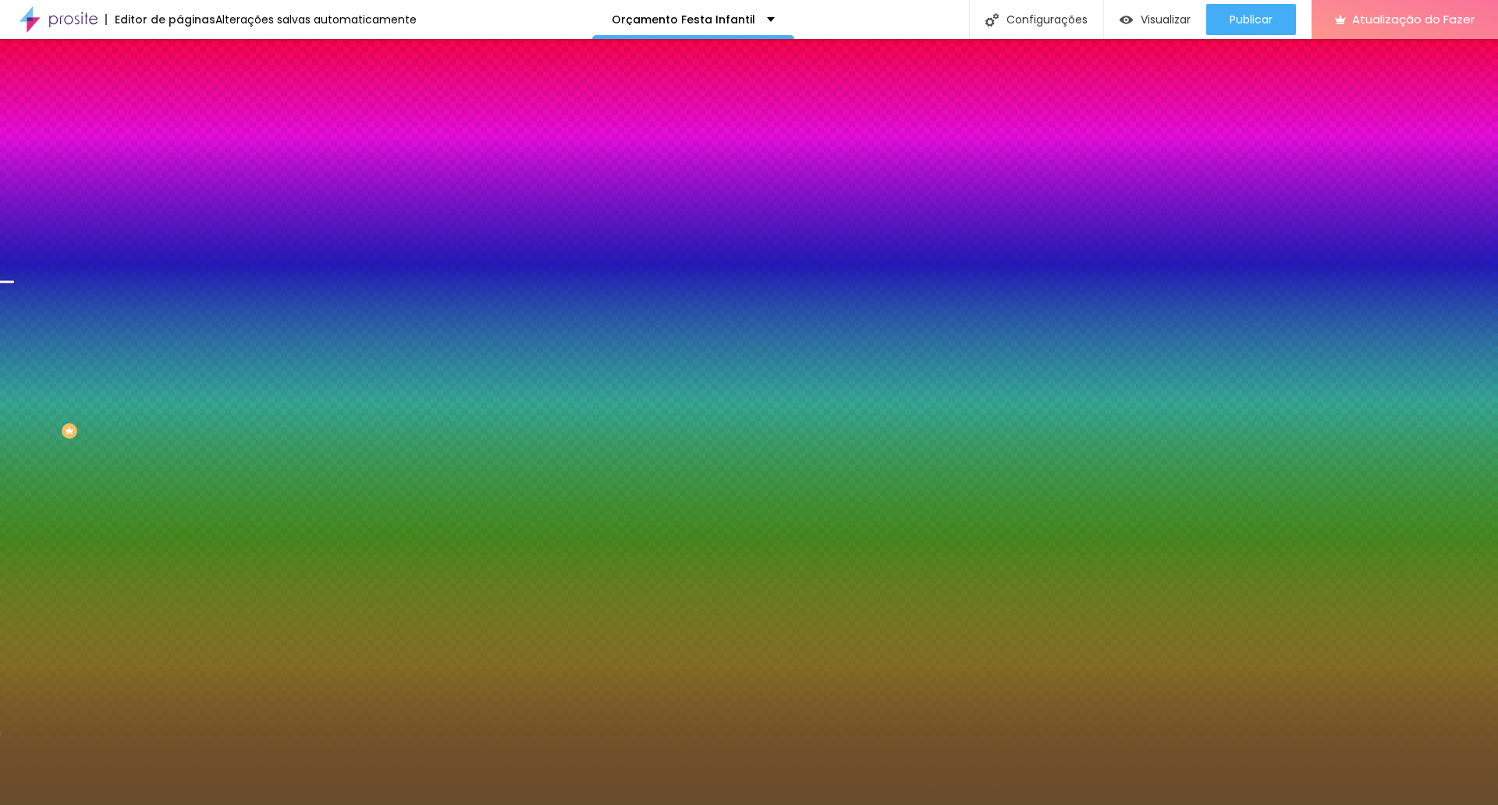
click at [189, 144] on font "Trocar imagem" at bounding box center [227, 136] width 76 height 13
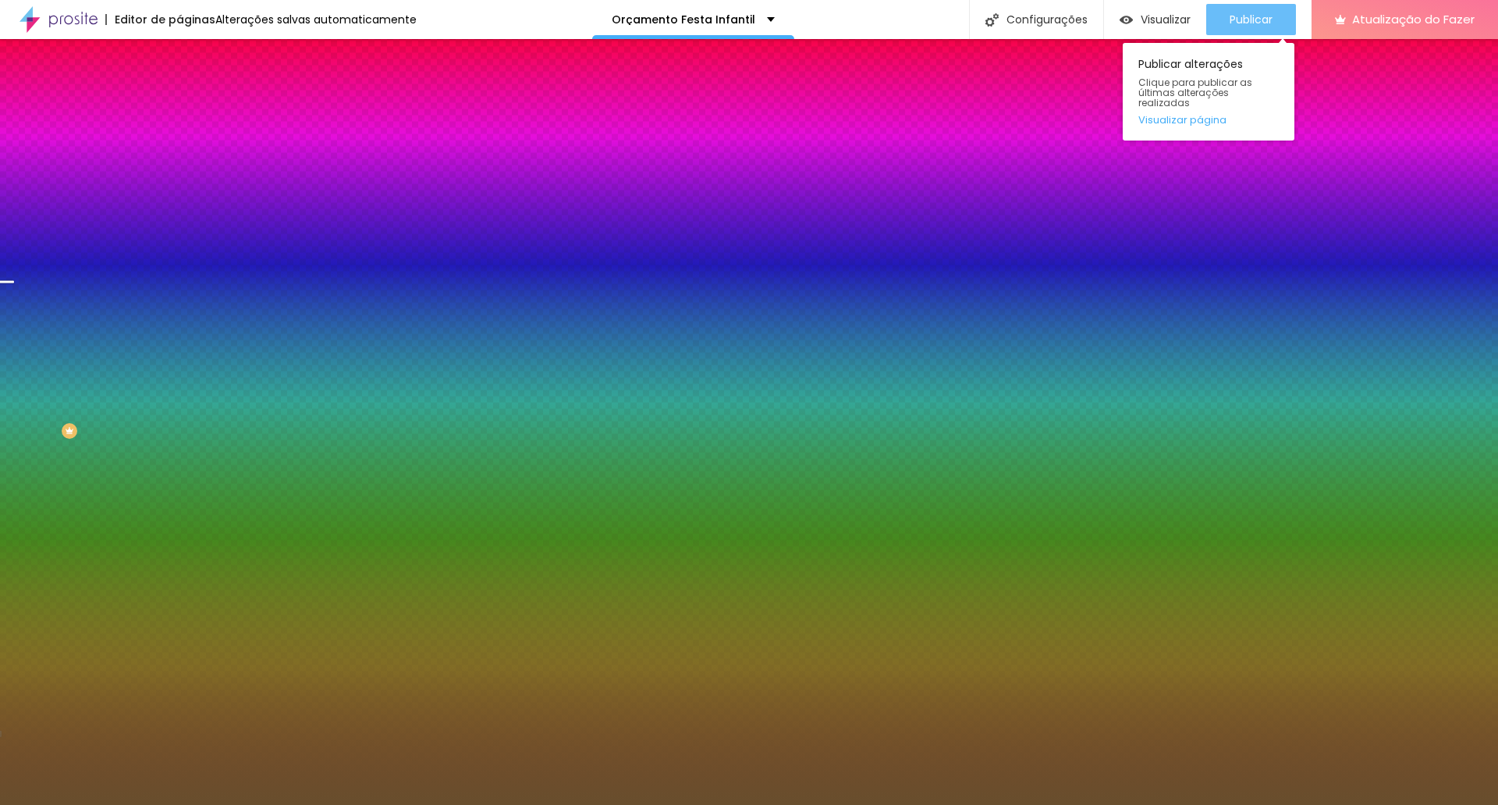
click at [1230, 19] on font "Publicar" at bounding box center [1251, 20] width 43 height 16
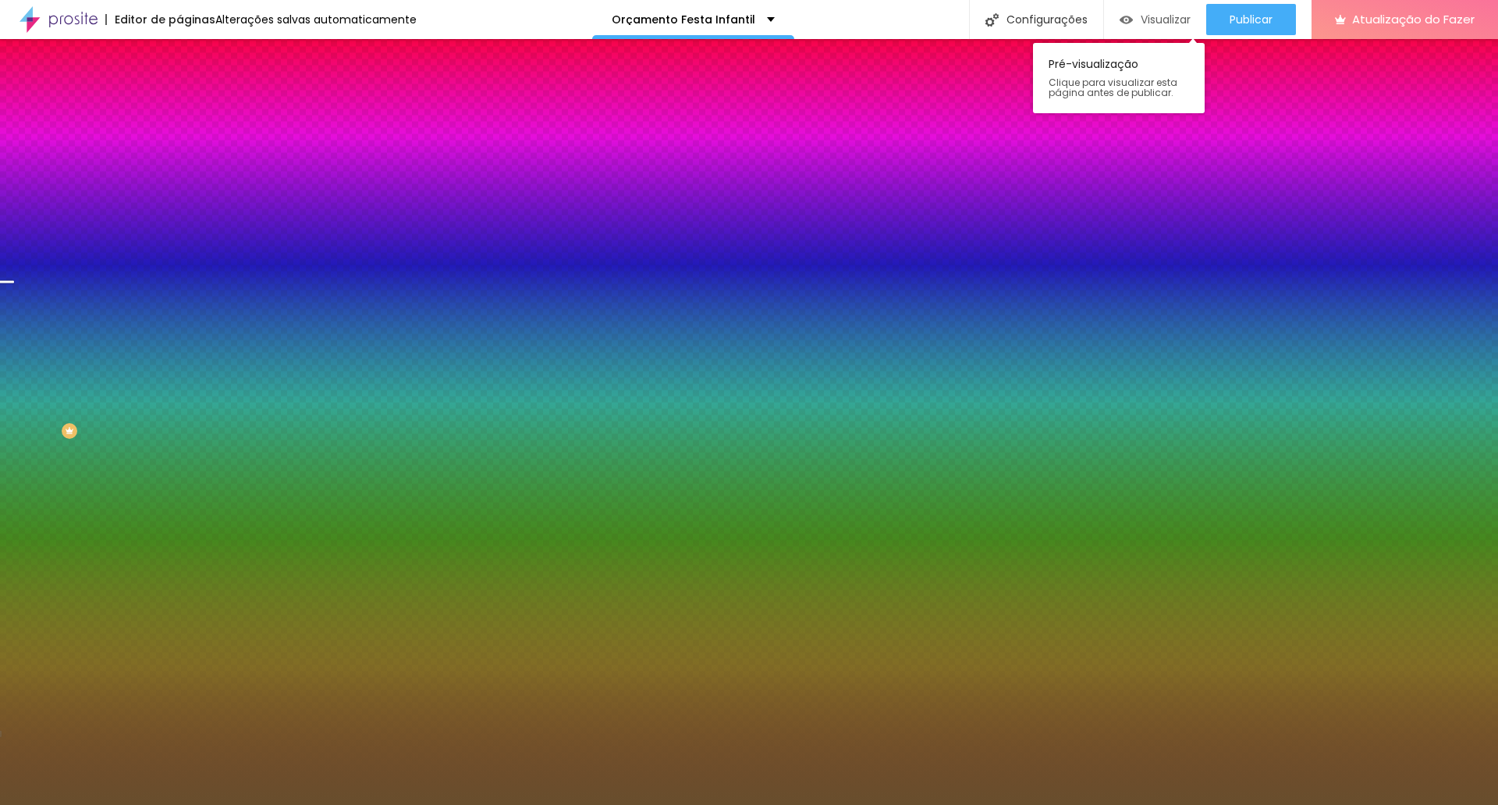
click at [1167, 20] on font "Visualizar" at bounding box center [1166, 20] width 50 height 16
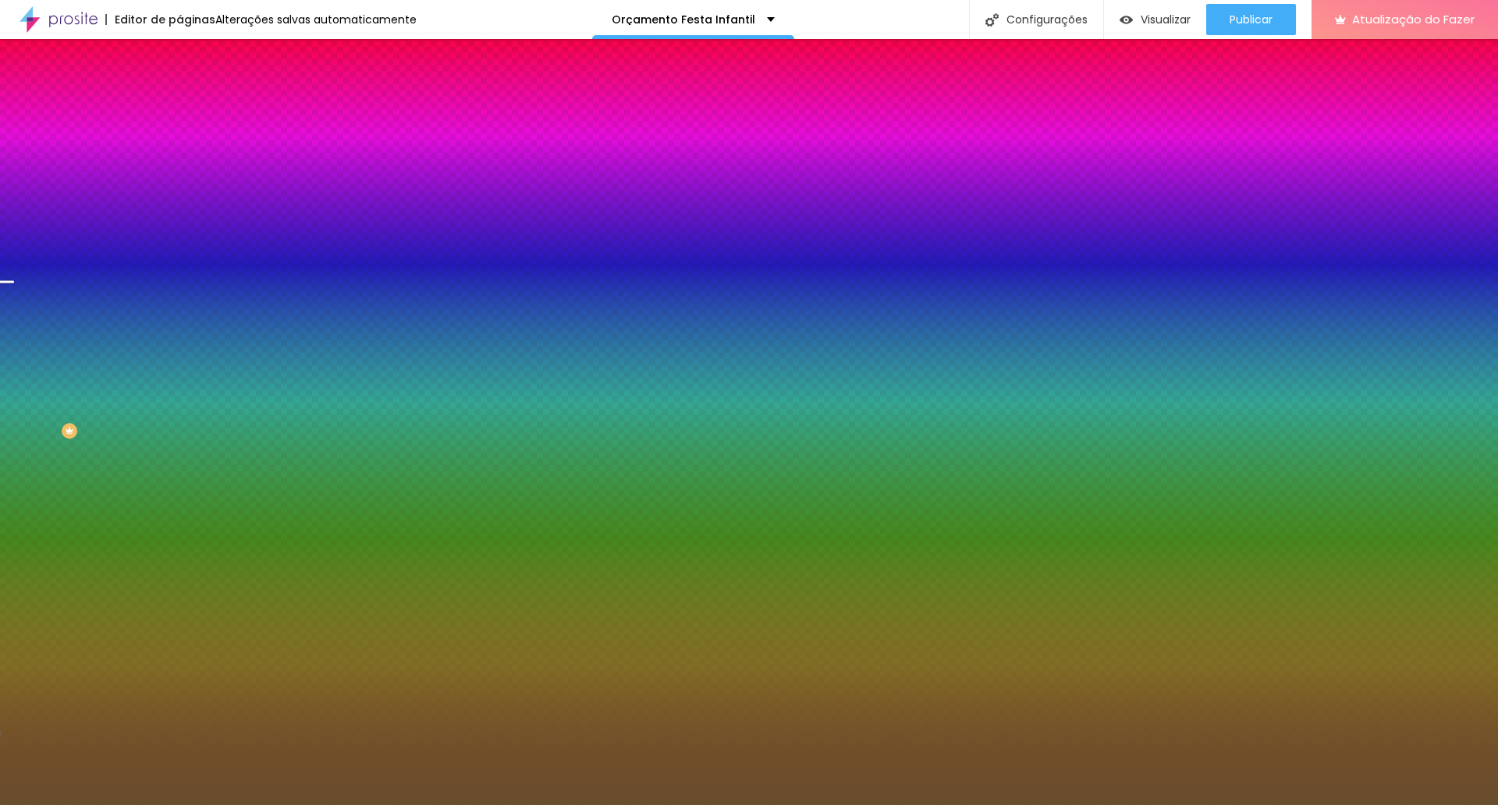
click at [189, 144] on font "Trocar imagem" at bounding box center [227, 136] width 76 height 13
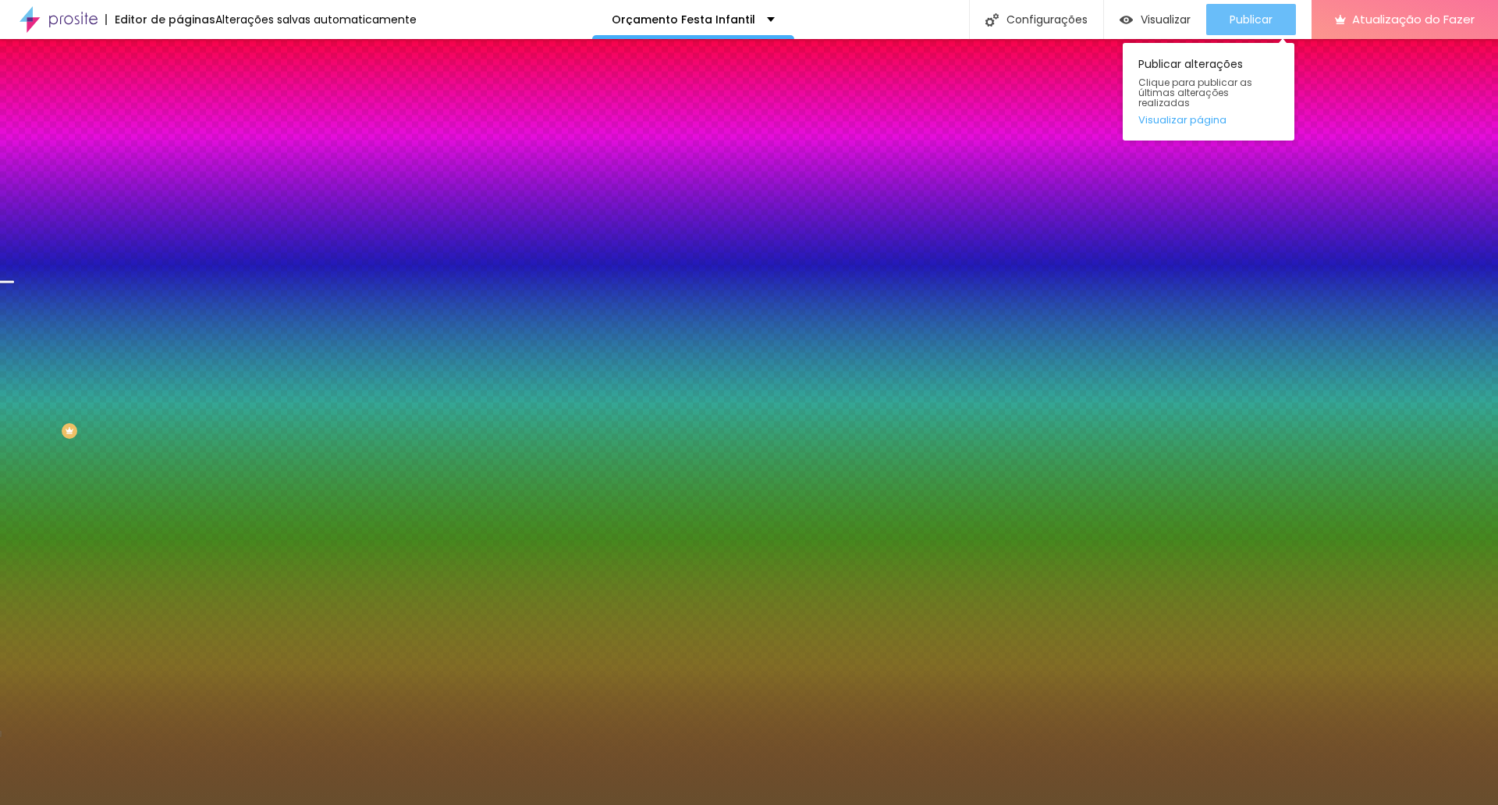
click at [1217, 18] on button "Publicar" at bounding box center [1252, 19] width 90 height 31
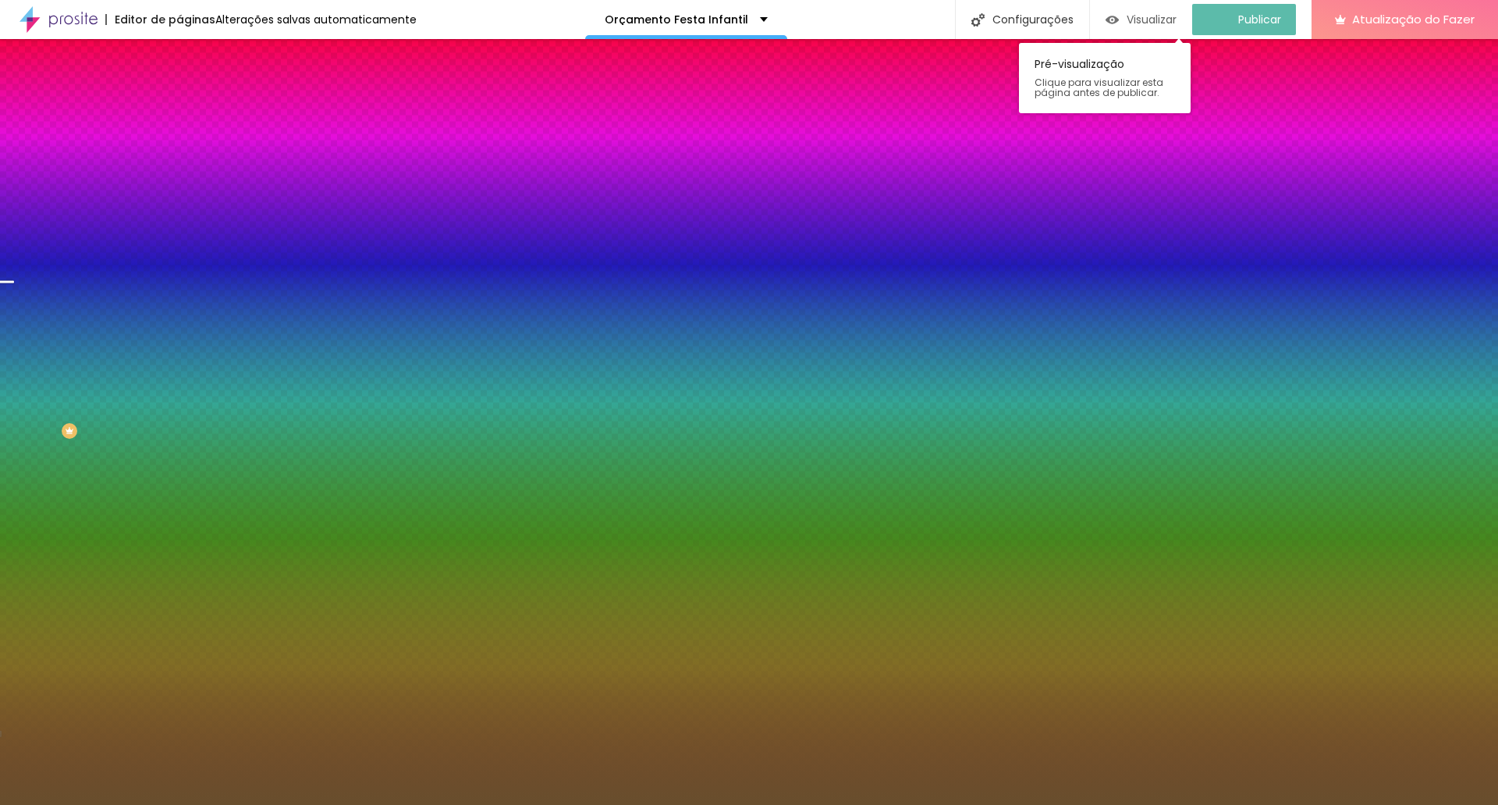
click at [1168, 19] on font "Visualizar" at bounding box center [1152, 20] width 50 height 16
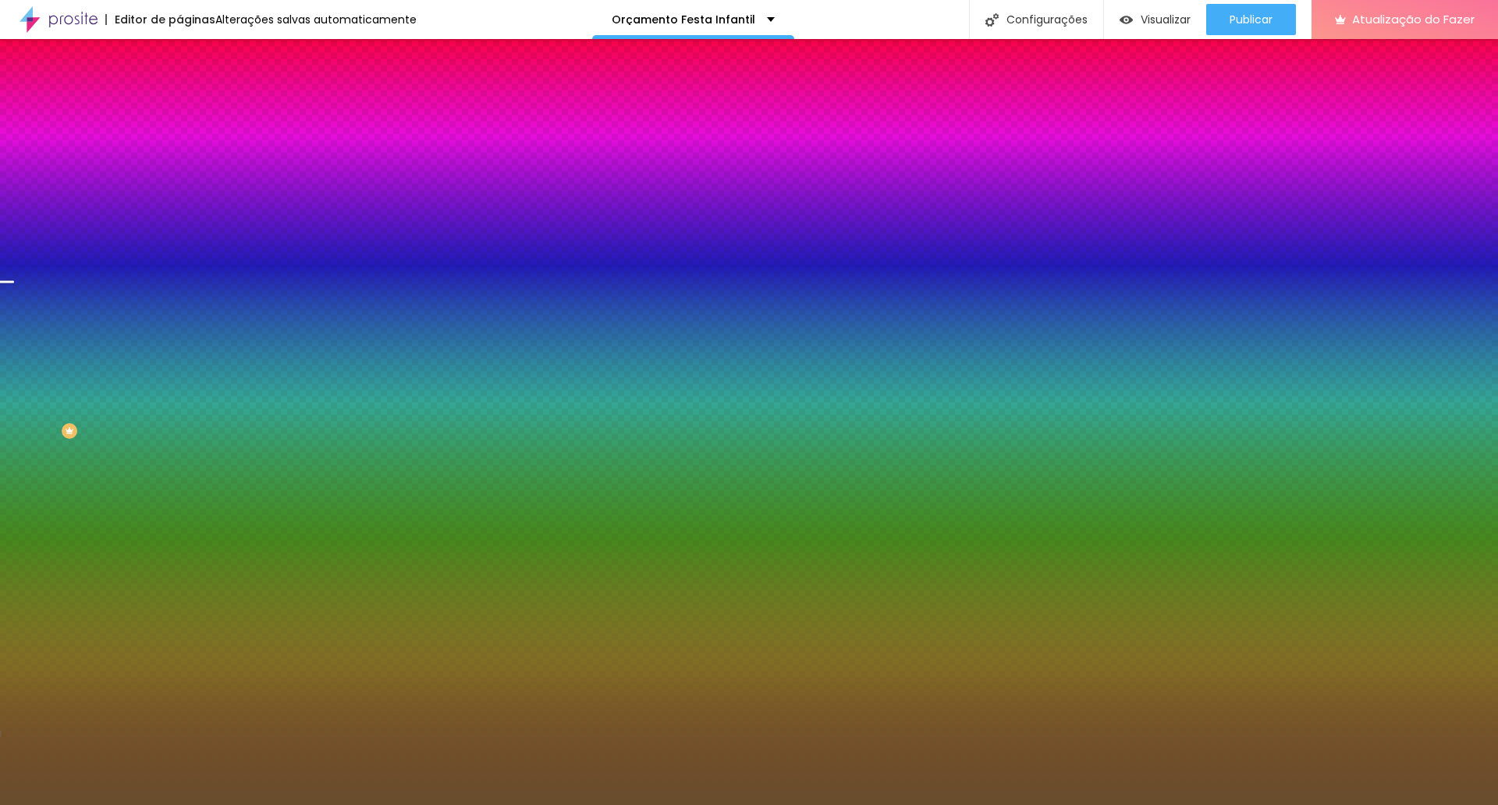
click at [189, 144] on font "Trocar imagem" at bounding box center [227, 136] width 76 height 13
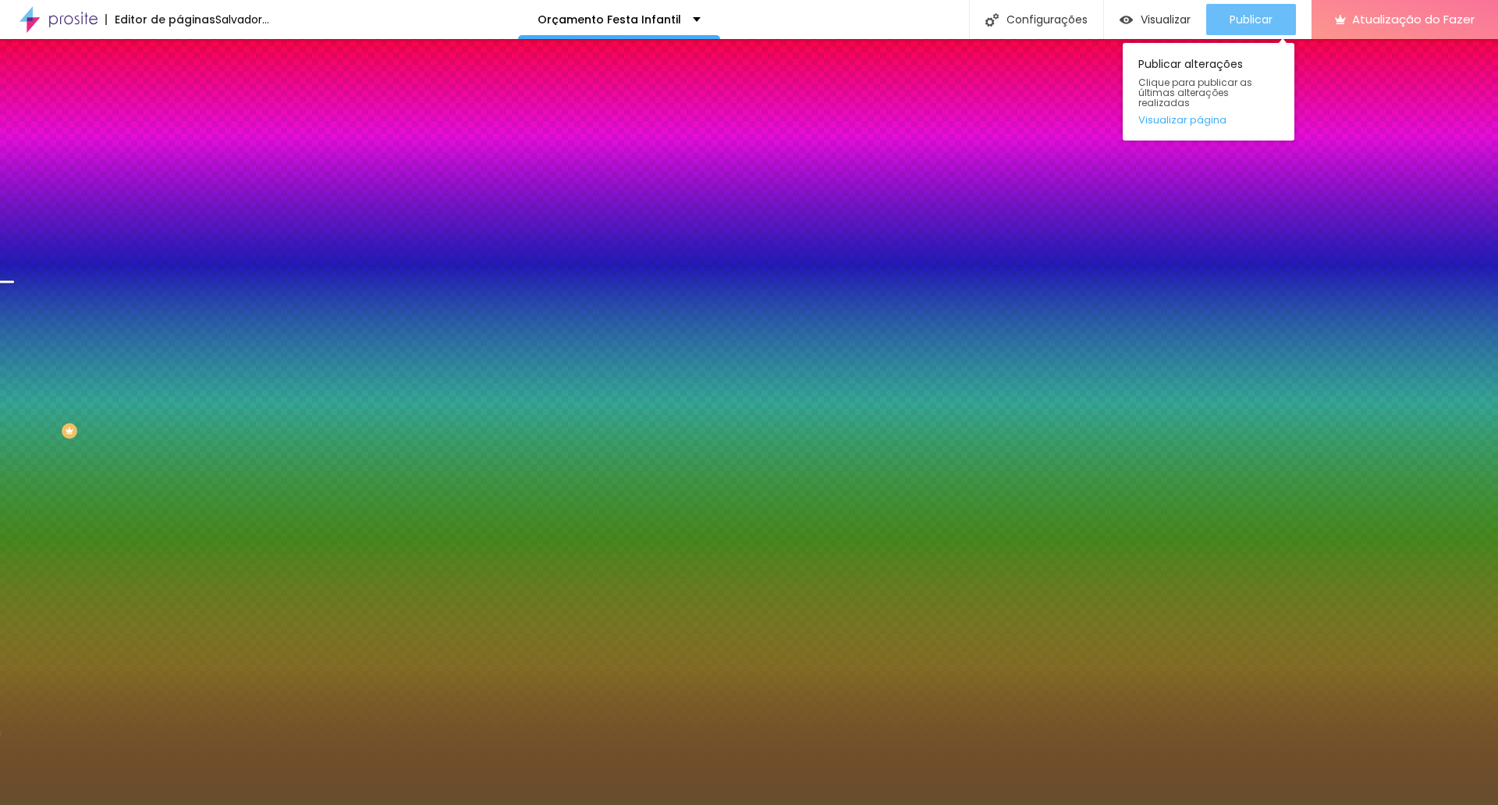
click at [1247, 21] on font "Publicar" at bounding box center [1251, 20] width 43 height 16
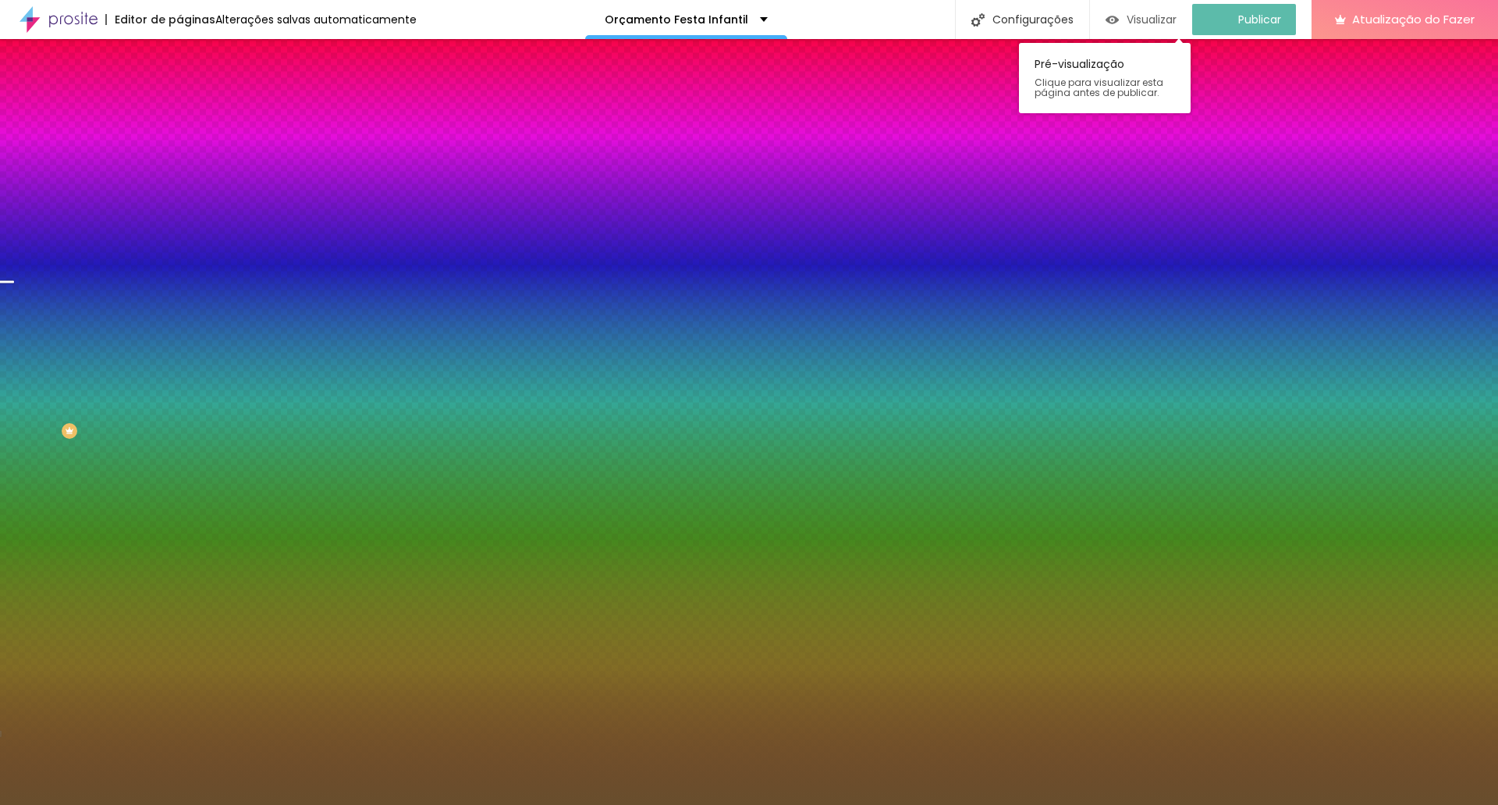
click at [1172, 17] on font "Visualizar" at bounding box center [1152, 20] width 50 height 16
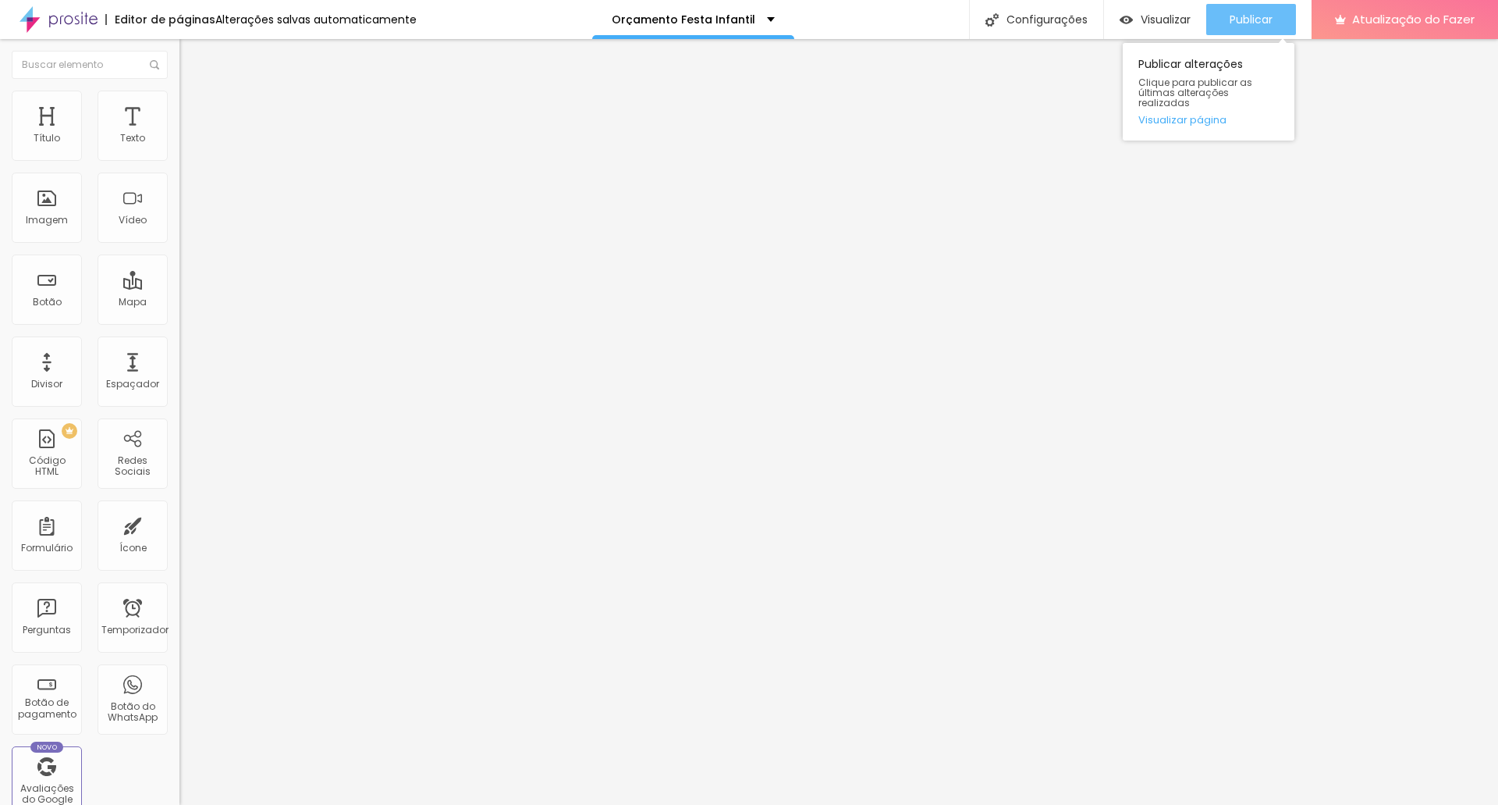
click at [1256, 17] on font "Publicar" at bounding box center [1251, 20] width 43 height 16
click at [1243, 16] on font "Publicar" at bounding box center [1251, 20] width 43 height 16
click at [1269, 26] on font "Publicar" at bounding box center [1251, 20] width 43 height 16
